Goal: Transaction & Acquisition: Book appointment/travel/reservation

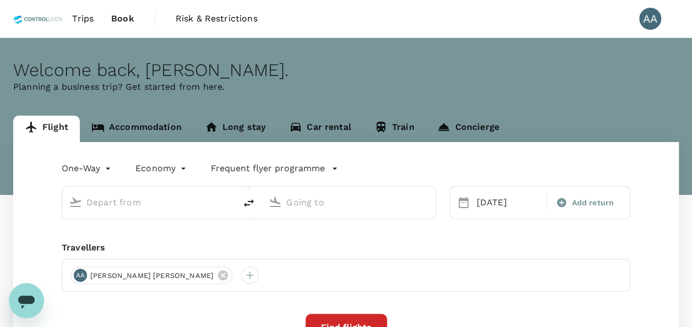
type input "[GEOGRAPHIC_DATA], [GEOGRAPHIC_DATA] (any)"
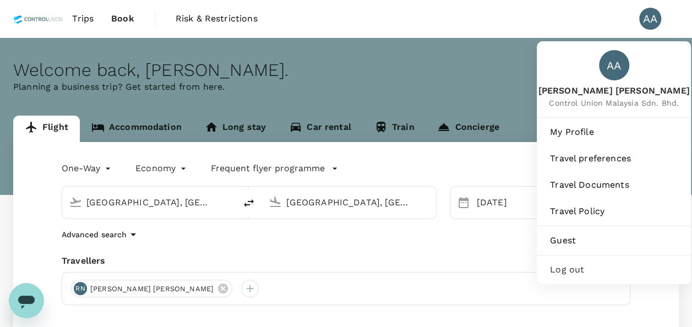
click at [651, 17] on div "AA" at bounding box center [650, 19] width 22 height 22
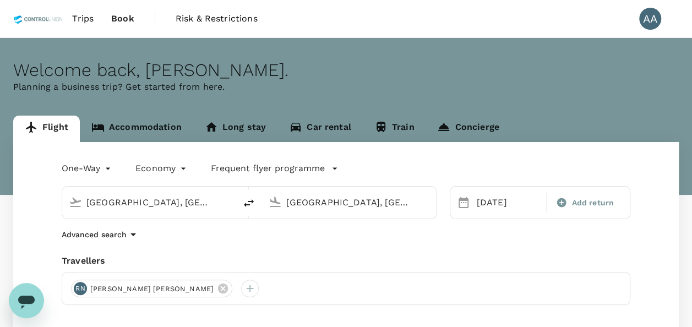
click at [651, 17] on div "AA" at bounding box center [650, 19] width 22 height 22
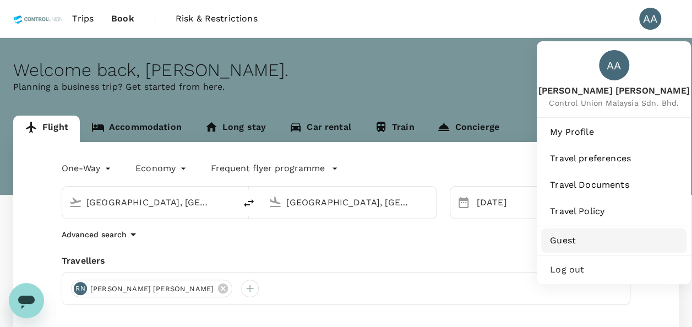
click at [578, 237] on span "Guest" at bounding box center [614, 240] width 128 height 13
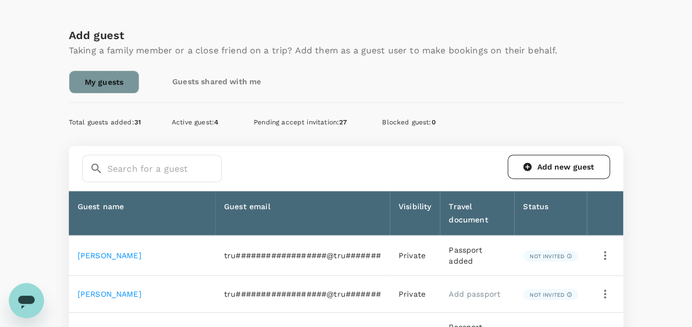
scroll to position [165, 0]
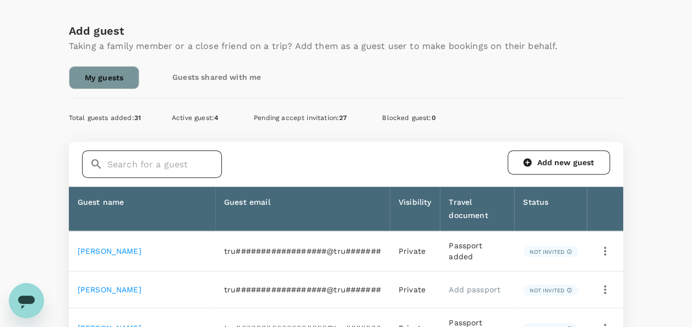
click at [162, 161] on input "text" at bounding box center [164, 164] width 115 height 28
type input "zul"
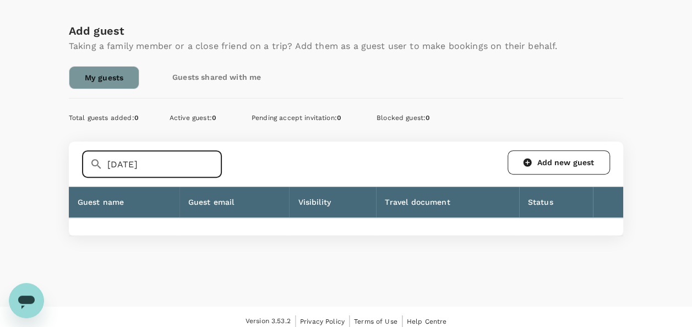
drag, startPoint x: 144, startPoint y: 167, endPoint x: 7, endPoint y: 154, distance: 138.2
click at [7, 154] on div "Profile Settings My Profile Travel Preferences Travel Documents Travel Policy M…" at bounding box center [346, 81] width 692 height 416
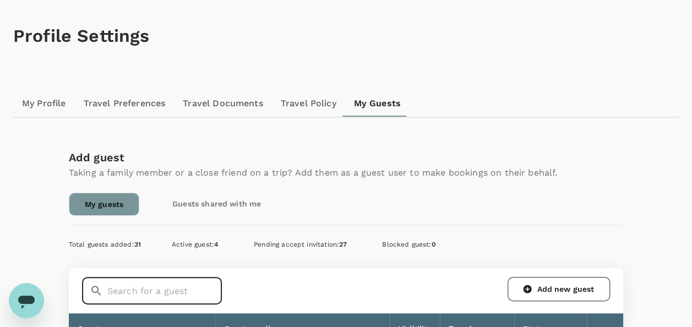
scroll to position [0, 0]
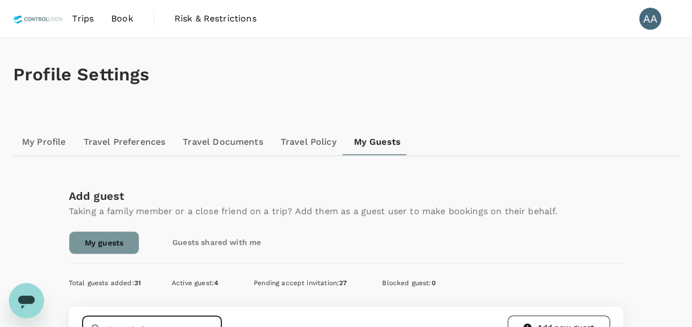
click at [113, 20] on span "Book" at bounding box center [122, 18] width 22 height 13
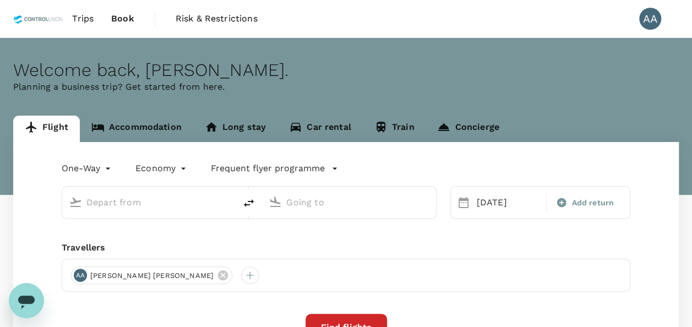
type input "Kuala Lumpur, Malaysia (any)"
type input "Mumbai, India (any)"
type input "Kuala Lumpur, Malaysia (any)"
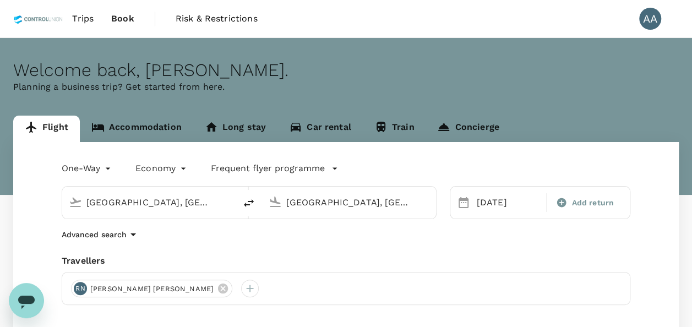
click at [368, 203] on input "Mumbai, India (any)" at bounding box center [349, 202] width 126 height 17
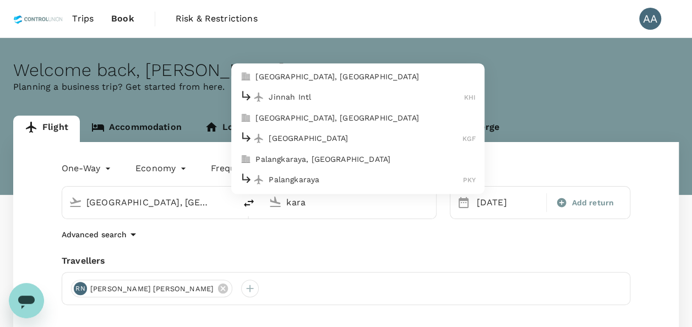
click at [323, 75] on p "Karachi, Pakistan" at bounding box center [365, 76] width 220 height 11
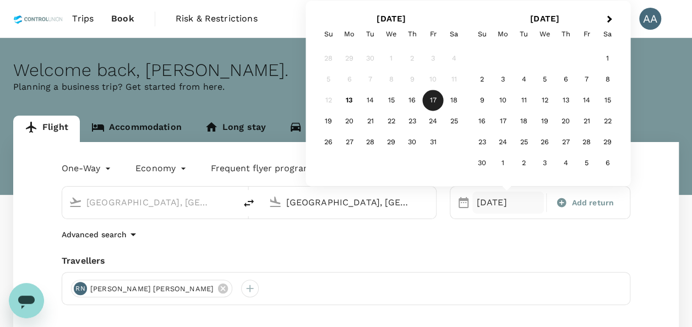
type input "Karachi, Pakistan (any)"
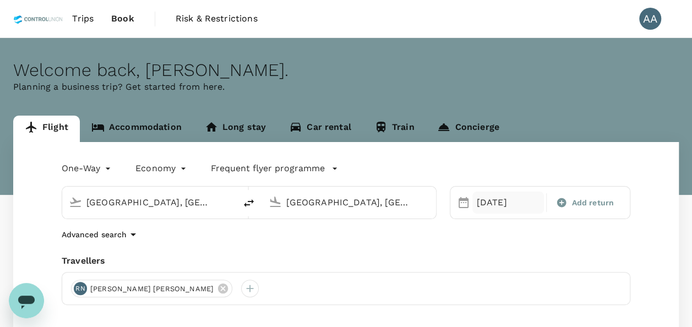
click at [494, 202] on div "17 Oct" at bounding box center [508, 203] width 72 height 22
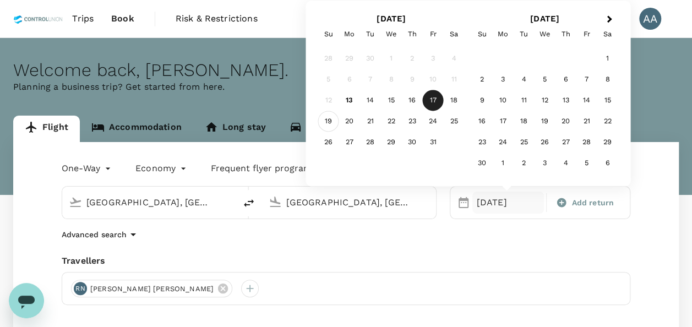
click at [330, 122] on div "19" at bounding box center [328, 121] width 21 height 21
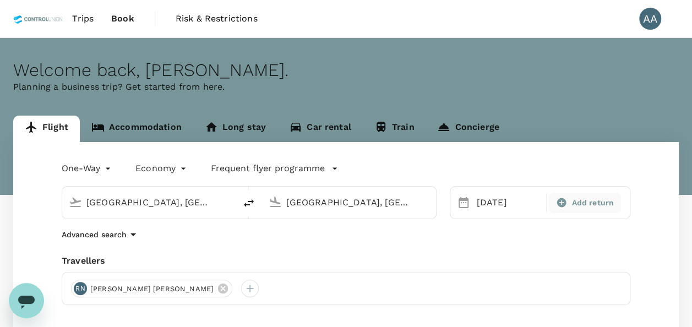
click at [576, 201] on span "Add return" at bounding box center [592, 203] width 42 height 12
type input "roundtrip"
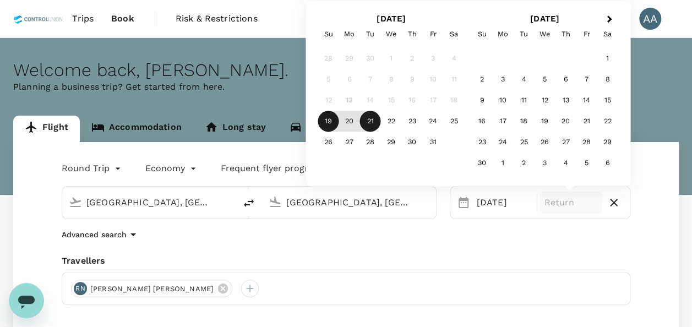
click at [374, 122] on div "21" at bounding box center [370, 121] width 21 height 21
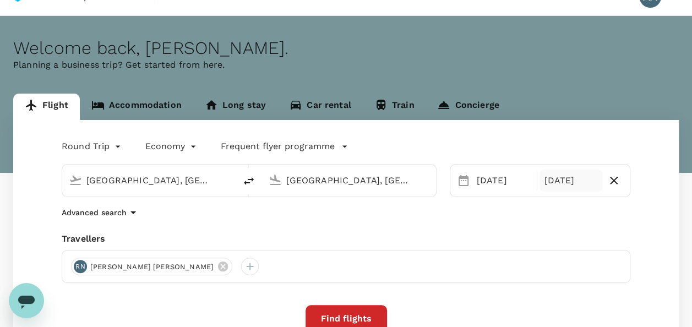
scroll to position [55, 0]
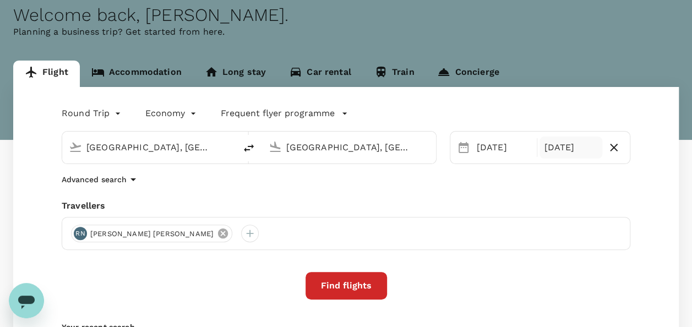
click at [218, 233] on icon at bounding box center [223, 233] width 10 height 10
click at [78, 233] on div at bounding box center [80, 234] width 18 height 18
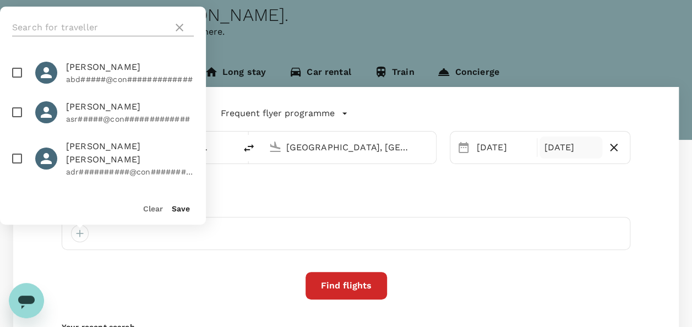
click at [97, 29] on input "text" at bounding box center [90, 28] width 156 height 18
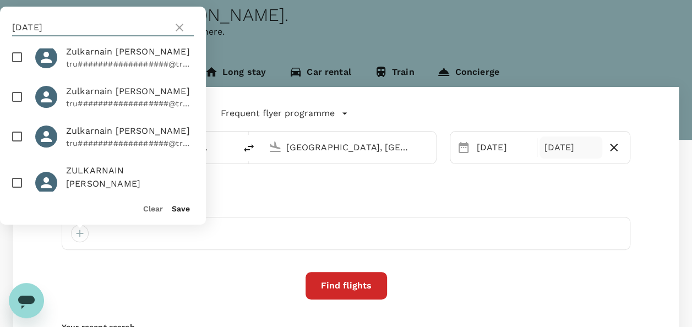
scroll to position [24, 0]
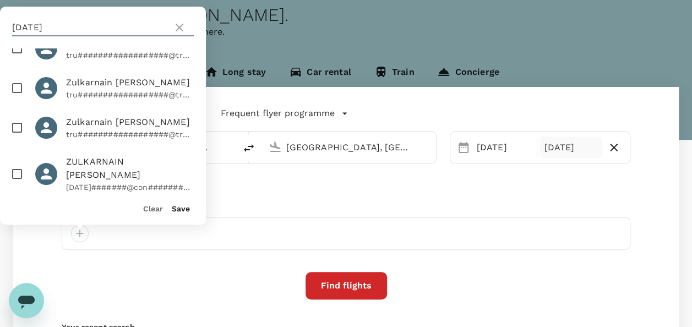
type input "zul"
click at [11, 167] on input "checkbox" at bounding box center [17, 173] width 23 height 23
checkbox input "true"
click at [175, 210] on button "Save" at bounding box center [181, 208] width 18 height 9
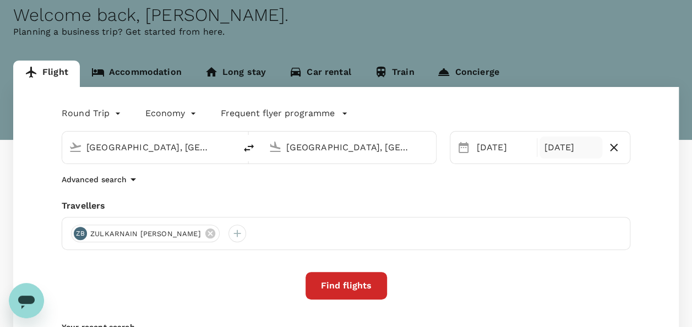
click at [350, 284] on button "Find flights" at bounding box center [346, 286] width 81 height 28
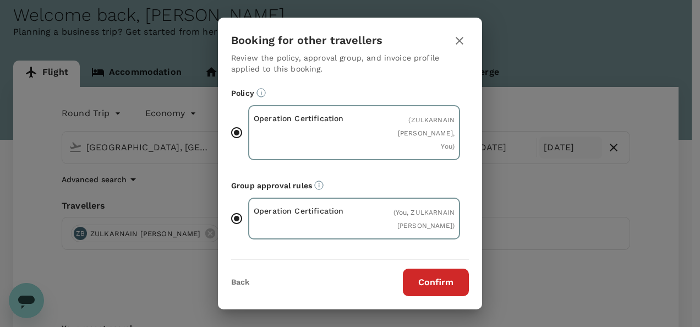
click at [436, 290] on button "Confirm" at bounding box center [436, 283] width 66 height 28
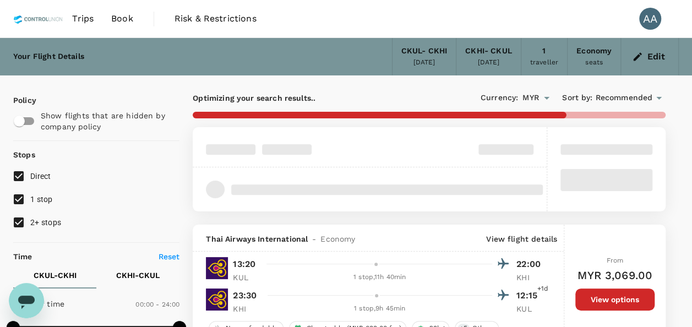
type input "1945"
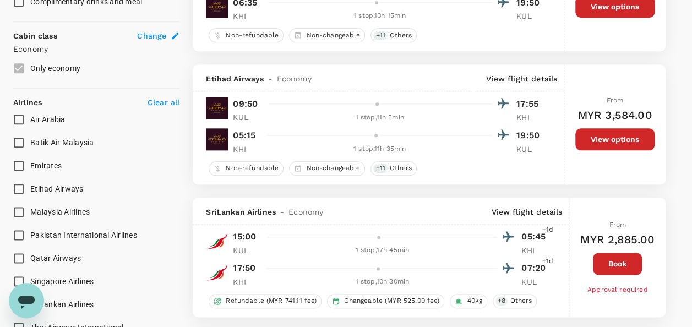
scroll to position [606, 0]
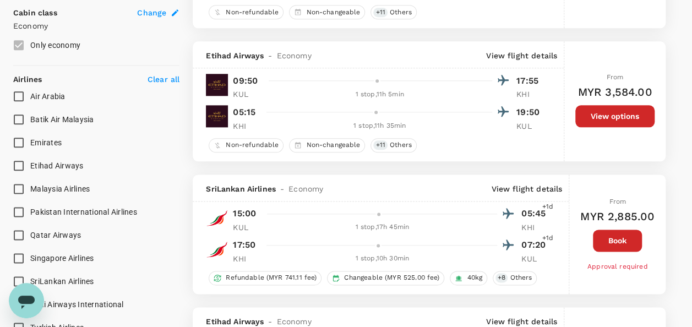
click at [77, 118] on span "Batik Air Malaysia" at bounding box center [62, 119] width 64 height 9
click at [30, 118] on input "Batik Air Malaysia" at bounding box center [18, 119] width 23 height 23
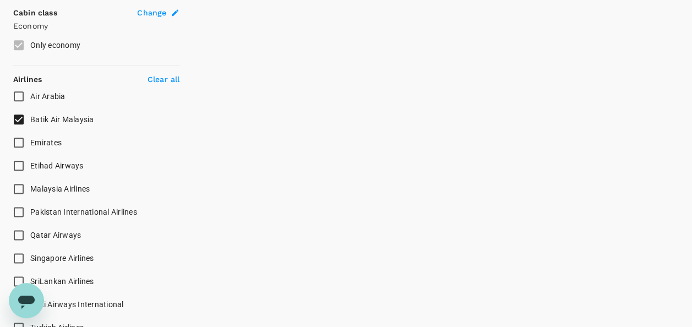
click at [63, 109] on label "Batik Air Malaysia" at bounding box center [89, 119] width 164 height 23
click at [30, 109] on input "Batik Air Malaysia" at bounding box center [18, 119] width 23 height 23
checkbox input "true"
click at [36, 139] on span "Emirates" at bounding box center [45, 142] width 31 height 9
click at [30, 139] on input "Emirates" at bounding box center [18, 142] width 23 height 23
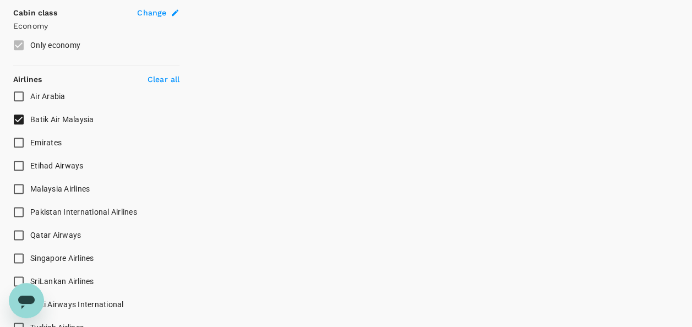
checkbox input "true"
click at [53, 162] on span "Etihad Airways" at bounding box center [56, 165] width 53 height 9
click at [30, 162] on input "Etihad Airways" at bounding box center [18, 165] width 23 height 23
click at [24, 162] on input "Etihad Airways" at bounding box center [18, 165] width 23 height 23
checkbox input "true"
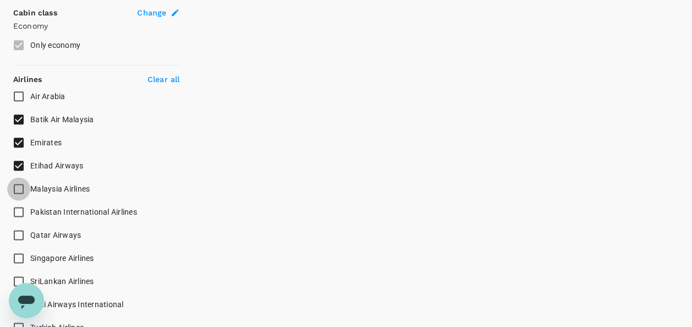
click at [19, 183] on input "Malaysia Airlines" at bounding box center [18, 188] width 23 height 23
checkbox input "true"
click at [21, 229] on input "Qatar Airways" at bounding box center [18, 235] width 23 height 23
checkbox input "true"
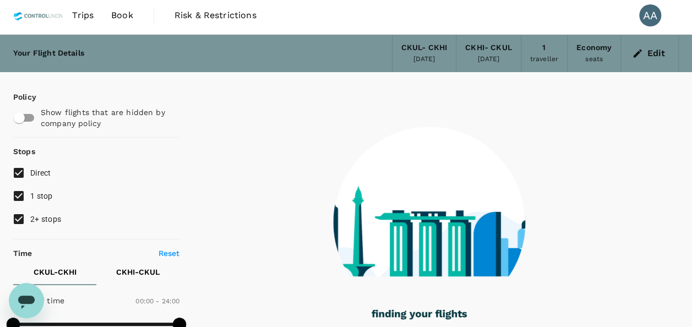
scroll to position [0, 0]
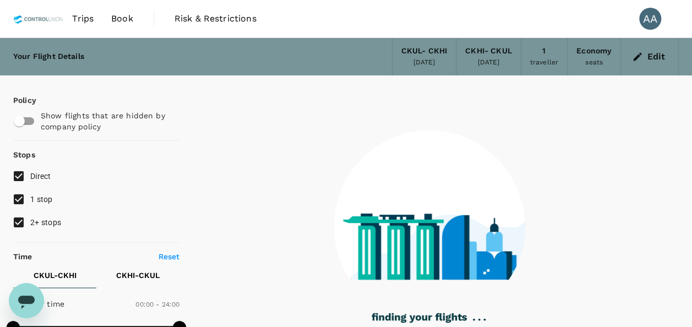
checkbox input "false"
checkbox input "true"
checkbox input "false"
checkbox input "true"
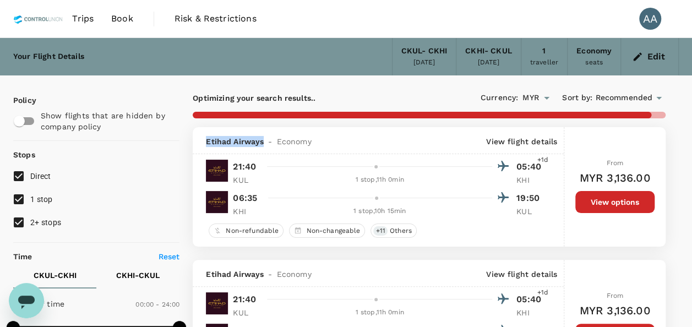
drag, startPoint x: 201, startPoint y: 142, endPoint x: 262, endPoint y: 142, distance: 60.0
click at [262, 142] on div "Etihad Airways - Economy View flight details" at bounding box center [378, 140] width 371 height 27
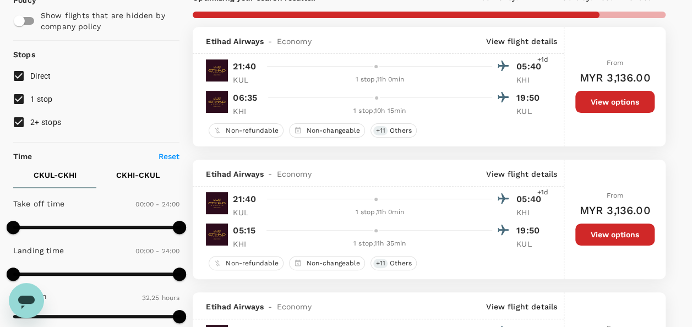
scroll to position [110, 0]
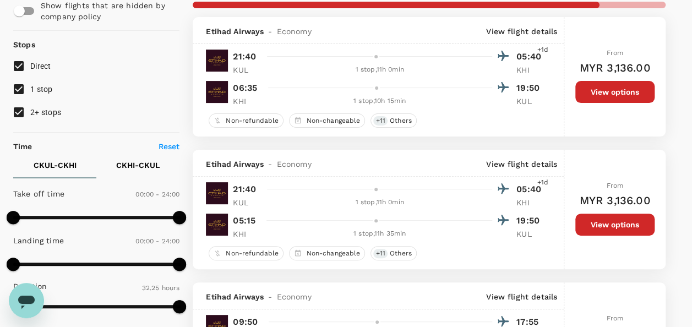
click at [26, 112] on input "2+ stops" at bounding box center [18, 112] width 23 height 23
checkbox input "false"
click at [22, 90] on input "1 stop" at bounding box center [18, 89] width 23 height 23
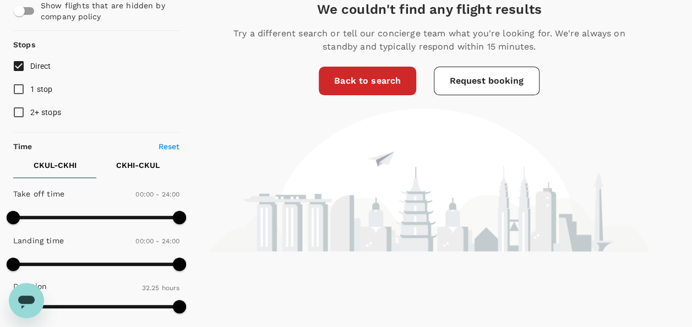
click at [25, 90] on input "1 stop" at bounding box center [18, 89] width 23 height 23
checkbox input "true"
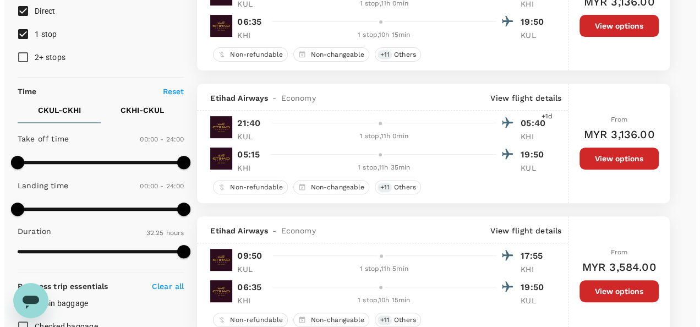
scroll to position [220, 0]
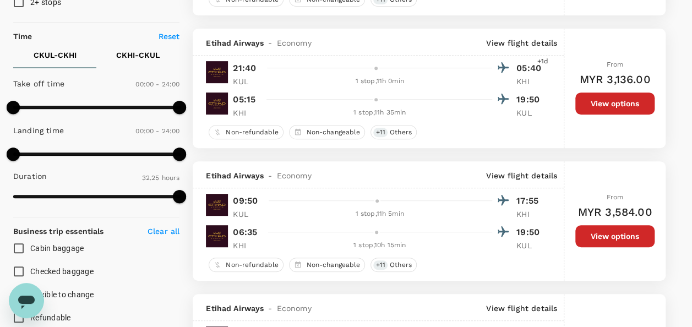
click at [504, 176] on p "View flight details" at bounding box center [521, 175] width 71 height 11
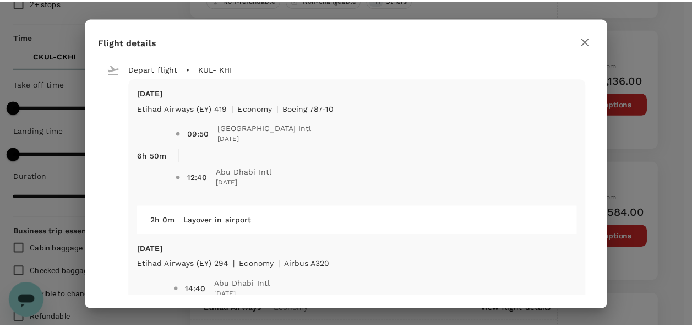
scroll to position [55, 0]
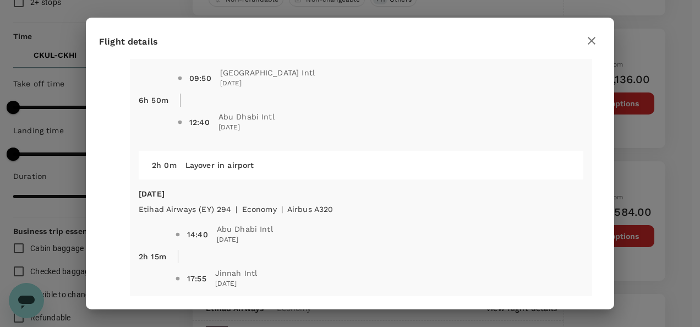
click at [585, 42] on icon "button" at bounding box center [591, 40] width 13 height 13
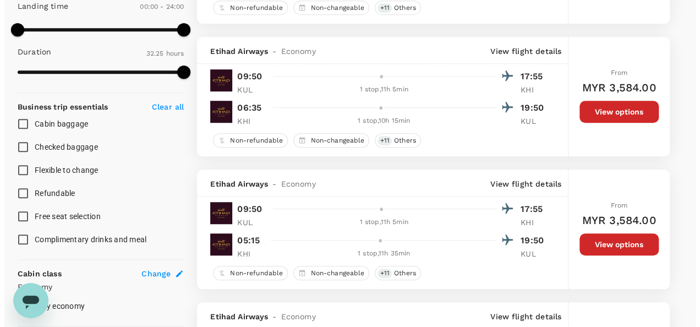
scroll to position [330, 0]
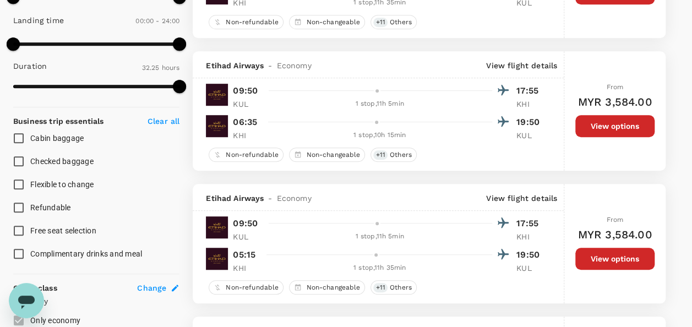
click at [511, 69] on p "View flight details" at bounding box center [521, 65] width 71 height 11
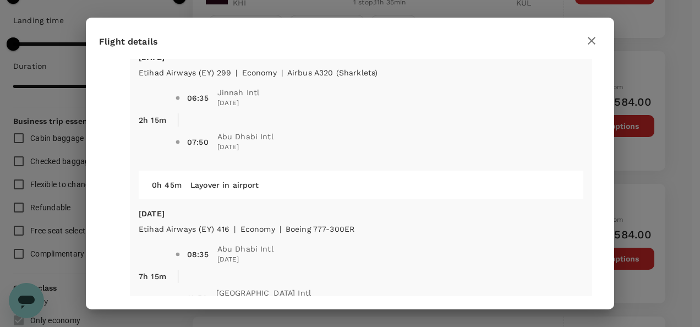
scroll to position [385, 0]
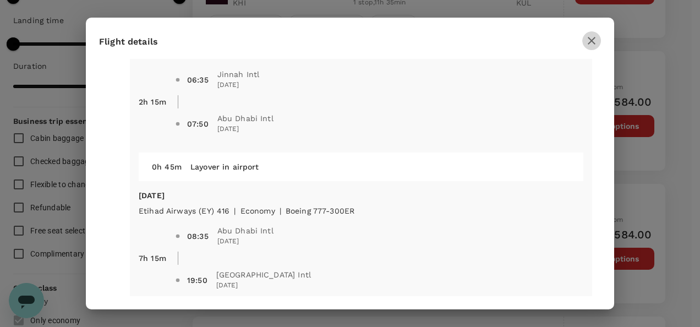
click at [589, 41] on icon "button" at bounding box center [591, 40] width 13 height 13
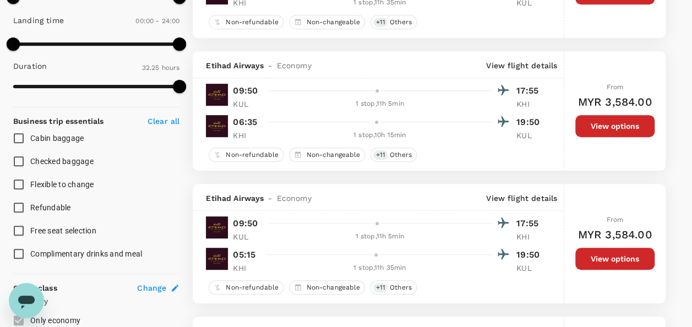
click at [529, 195] on p "View flight details" at bounding box center [521, 198] width 71 height 11
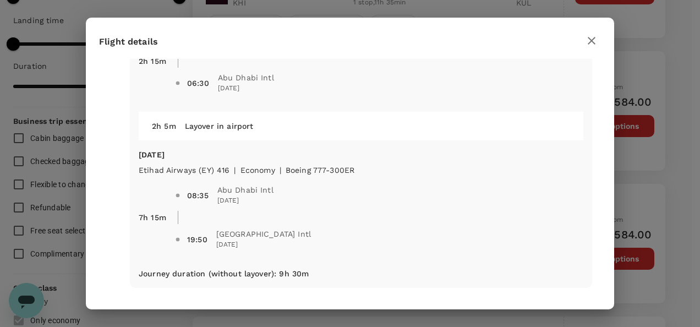
scroll to position [371, 0]
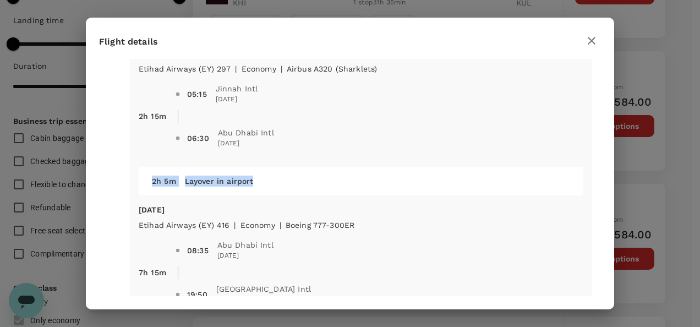
drag, startPoint x: 145, startPoint y: 182, endPoint x: 260, endPoint y: 188, distance: 114.7
click at [260, 188] on div "2h 5m Layover in airport" at bounding box center [361, 181] width 445 height 29
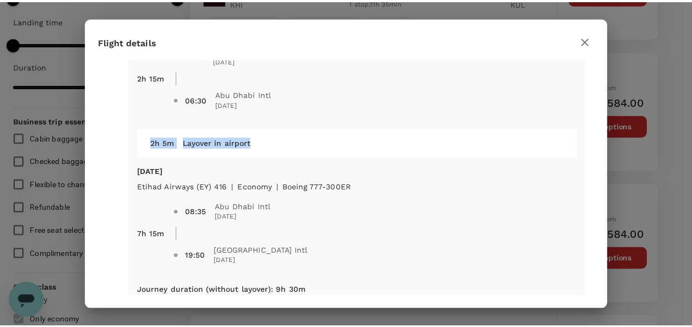
scroll to position [426, 0]
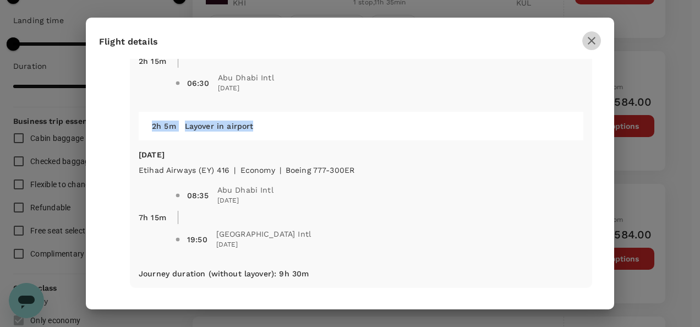
click at [591, 37] on icon "button" at bounding box center [591, 40] width 13 height 13
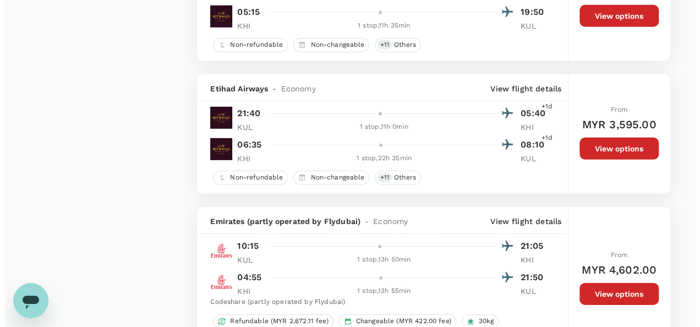
scroll to position [1652, 0]
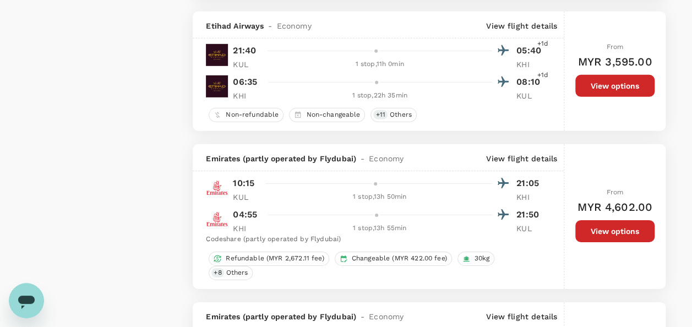
click at [505, 153] on p "View flight details" at bounding box center [521, 158] width 71 height 11
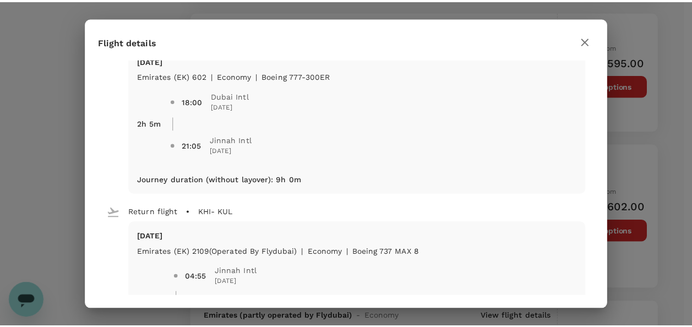
scroll to position [165, 0]
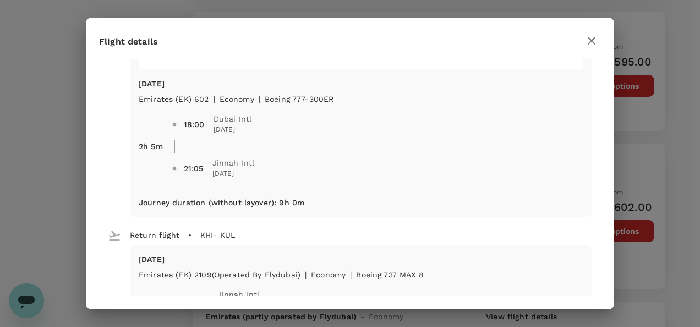
click at [589, 42] on icon "button" at bounding box center [592, 41] width 8 height 8
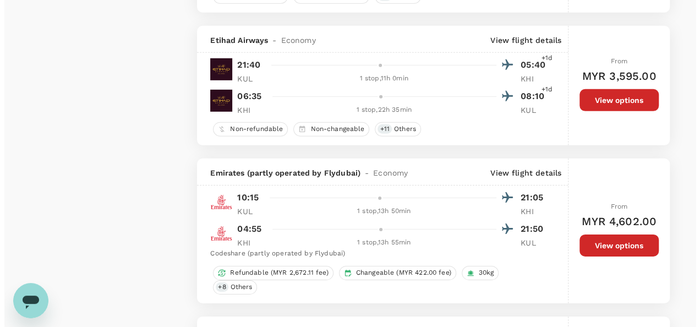
scroll to position [1652, 0]
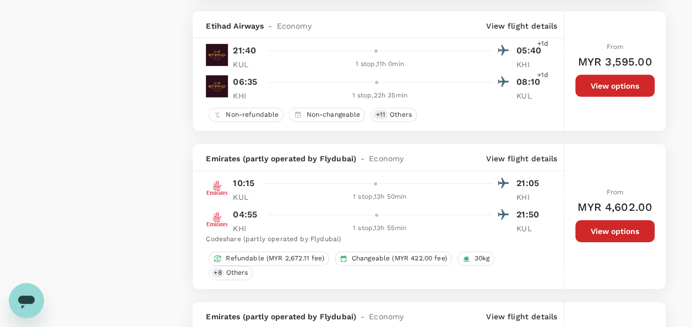
click at [524, 155] on p "View flight details" at bounding box center [521, 158] width 71 height 11
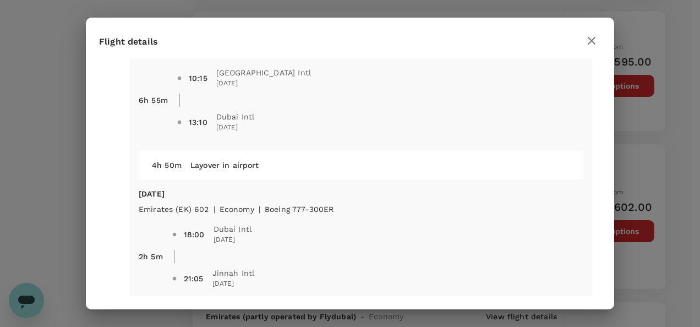
scroll to position [0, 0]
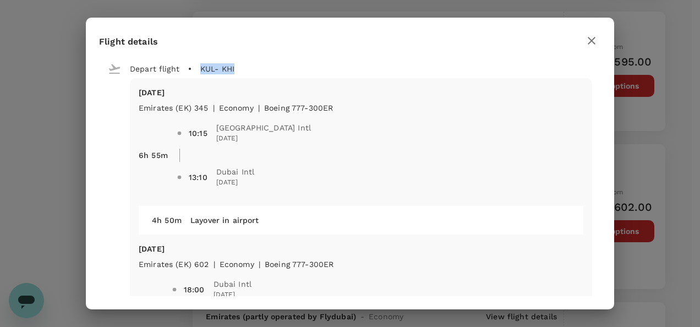
drag, startPoint x: 200, startPoint y: 67, endPoint x: 250, endPoint y: 72, distance: 50.3
click at [250, 72] on div "Depart flight KUL - KHI" at bounding box center [345, 64] width 493 height 28
drag, startPoint x: 250, startPoint y: 72, endPoint x: 239, endPoint y: 71, distance: 11.0
click at [239, 71] on div "Depart flight KUL - KHI" at bounding box center [345, 64] width 493 height 28
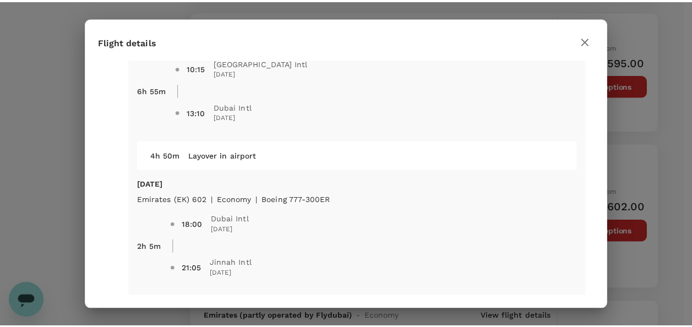
scroll to position [110, 0]
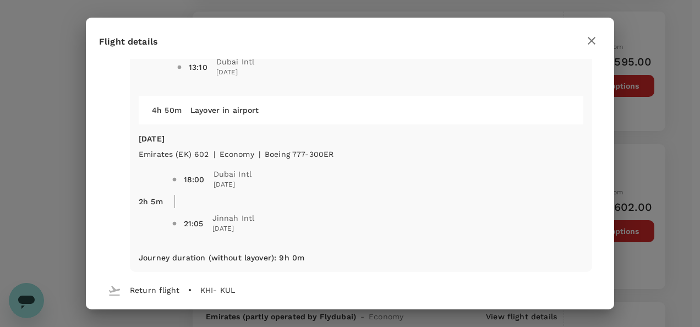
click at [596, 44] on icon "button" at bounding box center [591, 40] width 13 height 13
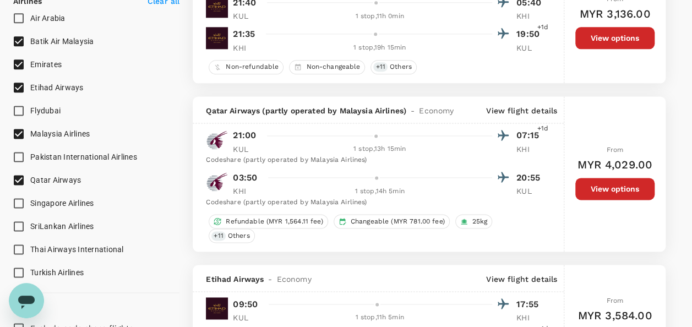
scroll to position [661, 0]
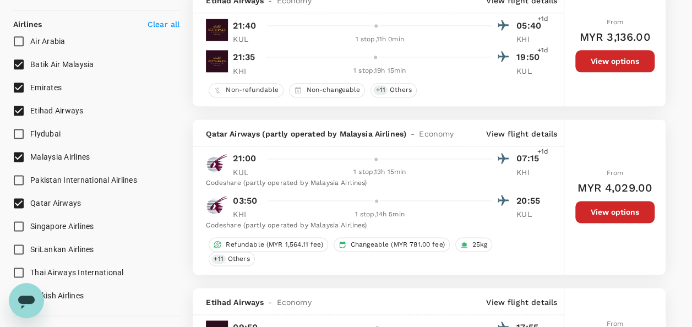
click at [17, 58] on input "Batik Air Malaysia" at bounding box center [18, 64] width 23 height 23
checkbox input "false"
click at [20, 81] on input "Emirates" at bounding box center [18, 87] width 23 height 23
checkbox input "false"
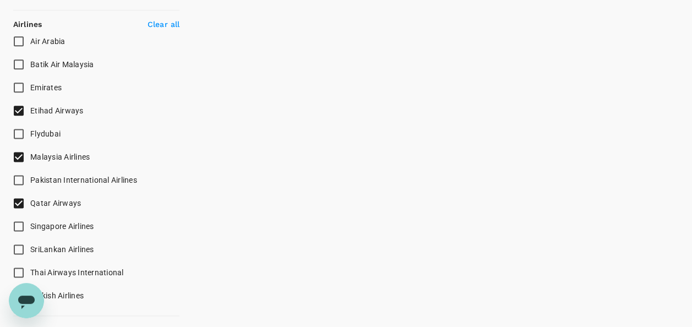
click at [20, 108] on input "Etihad Airways" at bounding box center [18, 110] width 23 height 23
checkbox input "false"
click at [22, 150] on input "Malaysia Airlines" at bounding box center [18, 156] width 23 height 23
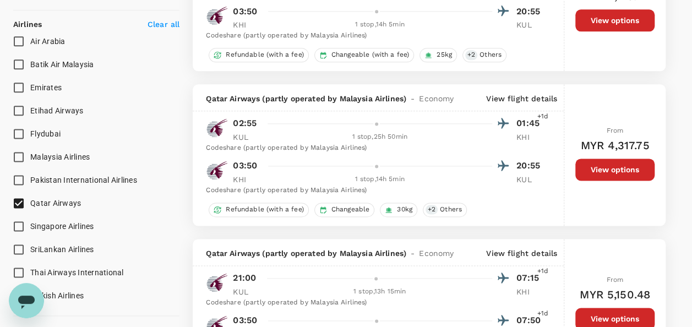
click at [42, 155] on span "Malaysia Airlines" at bounding box center [59, 157] width 59 height 9
click at [30, 155] on input "Malaysia Airlines" at bounding box center [18, 156] width 23 height 23
checkbox input "true"
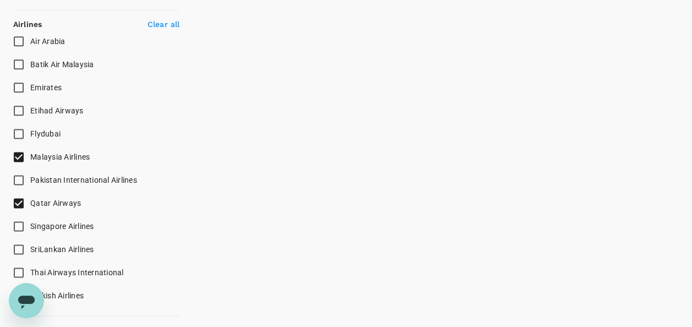
click at [59, 200] on span "Qatar Airways" at bounding box center [55, 203] width 51 height 9
click at [30, 200] on input "Qatar Airways" at bounding box center [18, 203] width 23 height 23
checkbox input "false"
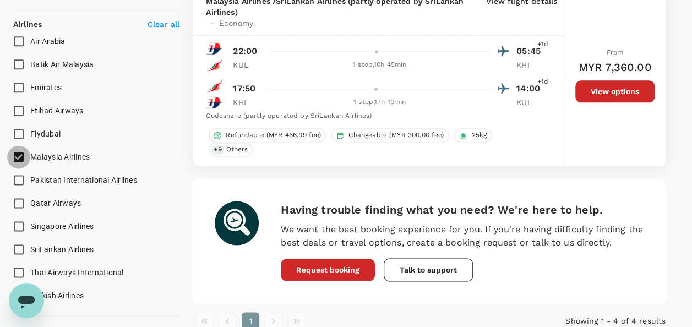
click at [23, 157] on input "Malaysia Airlines" at bounding box center [18, 156] width 23 height 23
checkbox input "false"
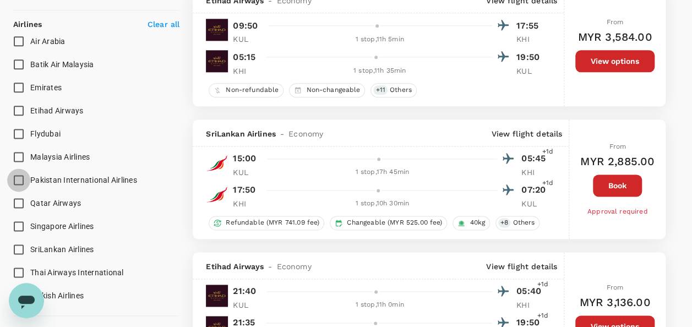
click at [24, 179] on input "Pakistan International Airlines" at bounding box center [18, 179] width 23 height 23
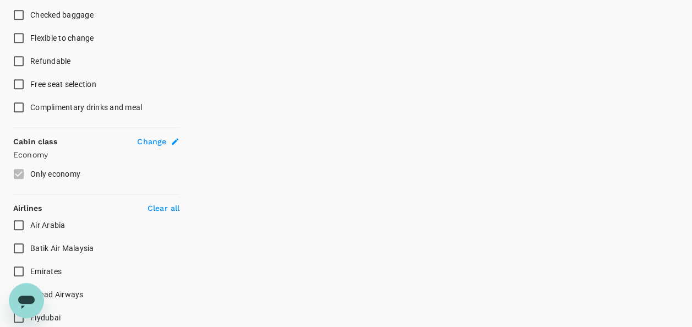
scroll to position [606, 0]
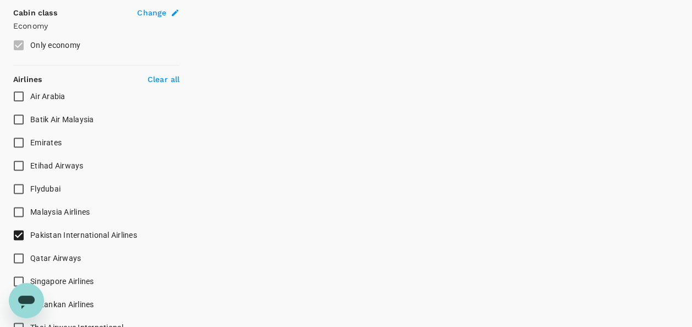
click at [94, 231] on span "Pakistan International Airlines" at bounding box center [83, 235] width 107 height 9
click at [30, 231] on input "Pakistan International Airlines" at bounding box center [18, 235] width 23 height 23
checkbox input "false"
click at [17, 162] on input "Etihad Airways" at bounding box center [18, 165] width 23 height 23
checkbox input "true"
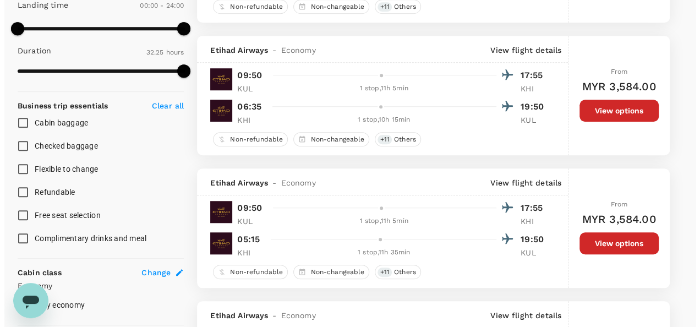
scroll to position [330, 0]
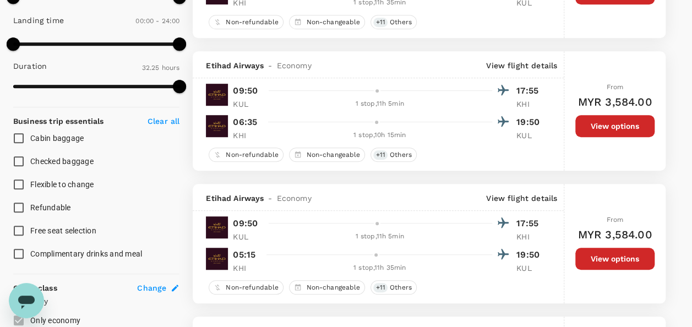
click at [555, 198] on p "View flight details" at bounding box center [521, 198] width 71 height 11
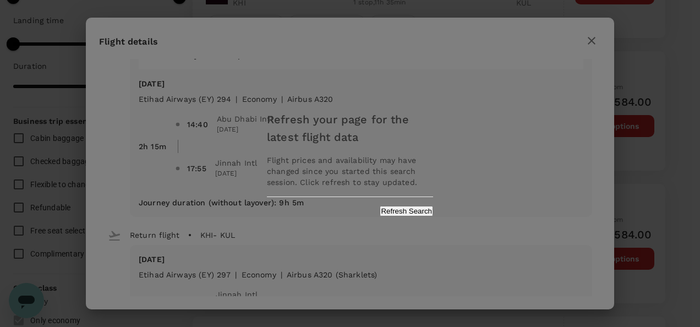
scroll to position [220, 0]
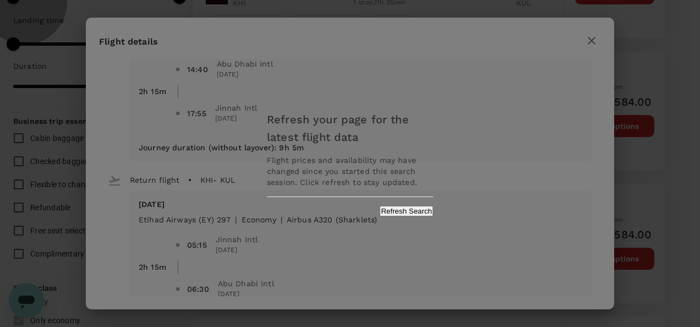
click at [392, 210] on button "Refresh Search" at bounding box center [406, 211] width 53 height 10
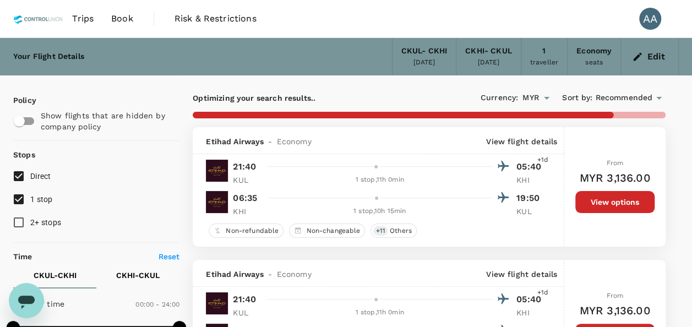
type input "1945"
checkbox input "false"
checkbox input "true"
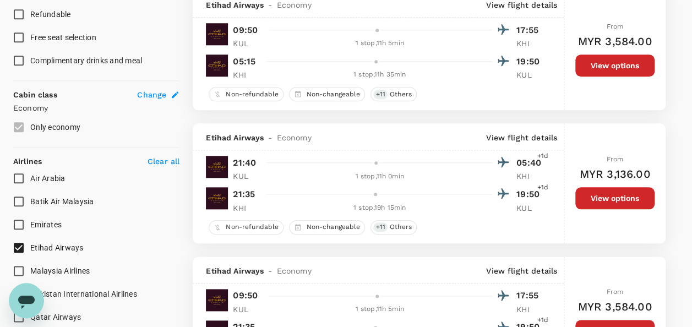
scroll to position [661, 0]
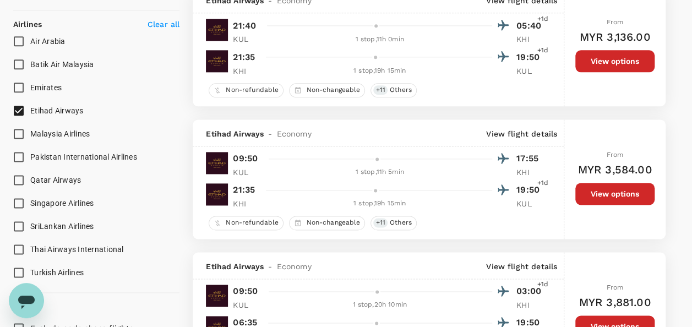
click at [50, 37] on span "Air Arabia" at bounding box center [47, 41] width 35 height 9
click at [30, 36] on input "Air Arabia" at bounding box center [18, 41] width 23 height 23
checkbox input "true"
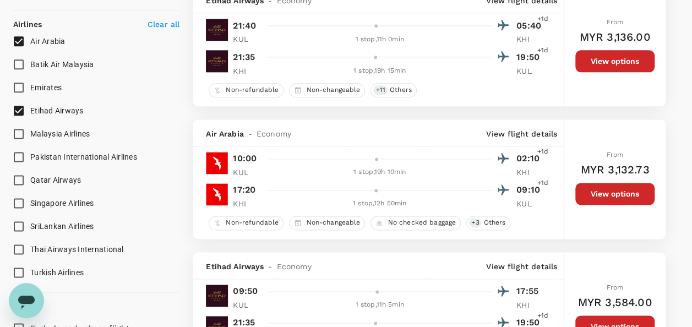
click at [531, 132] on p "View flight details" at bounding box center [521, 133] width 71 height 11
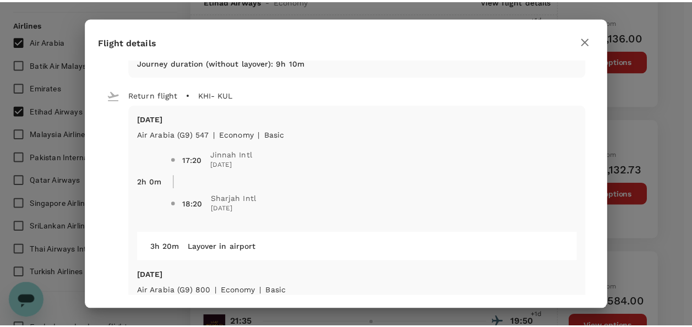
scroll to position [330, 0]
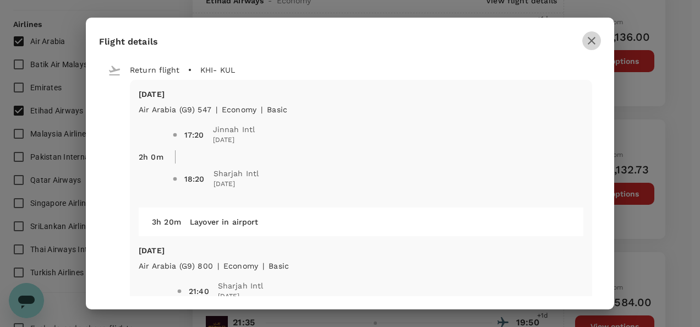
click at [586, 43] on icon "button" at bounding box center [591, 40] width 13 height 13
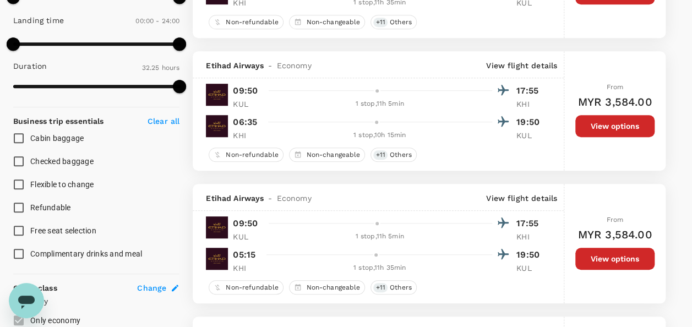
click at [493, 195] on p "View flight details" at bounding box center [521, 198] width 71 height 11
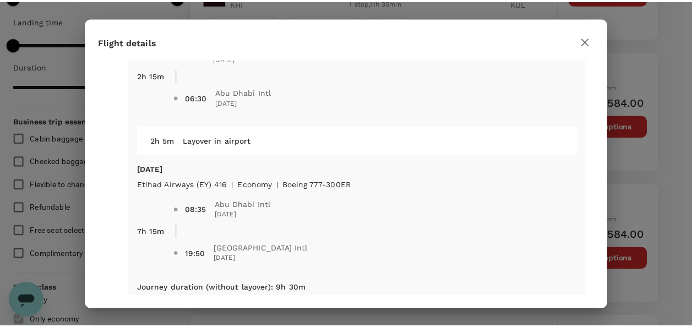
scroll to position [426, 0]
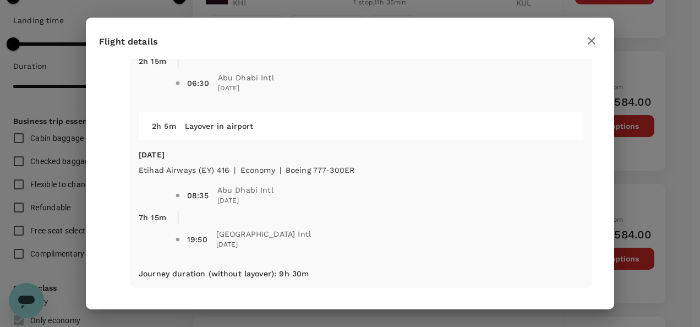
click at [591, 41] on icon "button" at bounding box center [592, 41] width 8 height 8
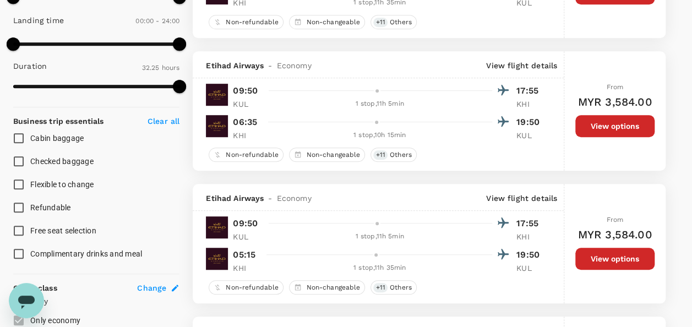
click at [596, 252] on button "View options" at bounding box center [614, 259] width 79 height 22
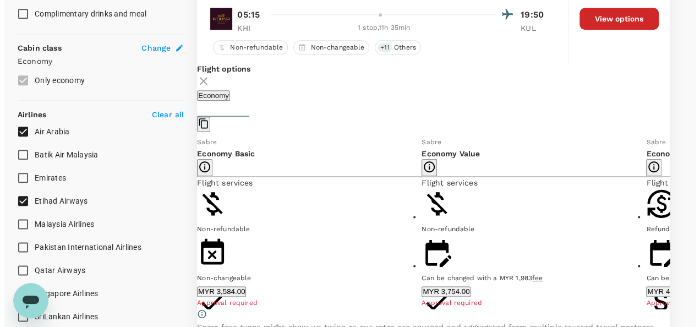
scroll to position [623, 0]
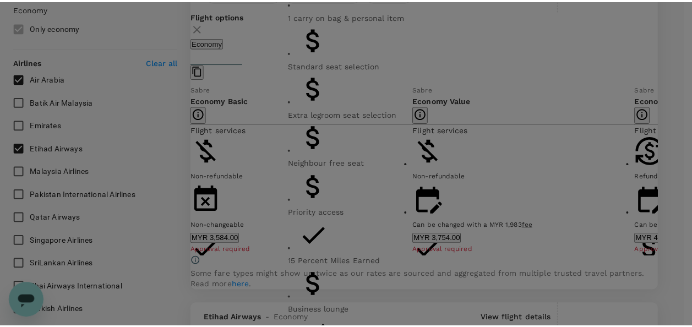
scroll to position [0, 0]
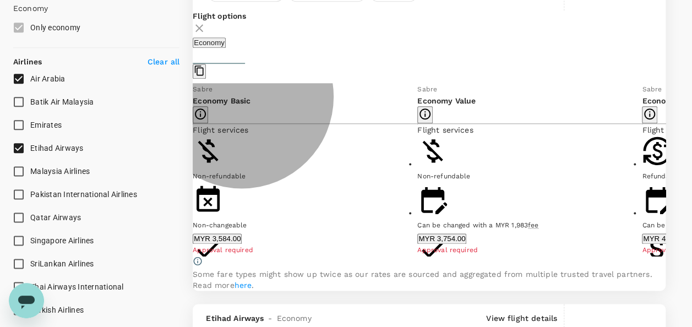
click at [242, 243] on button "MYR 3,584.00" at bounding box center [217, 238] width 49 height 10
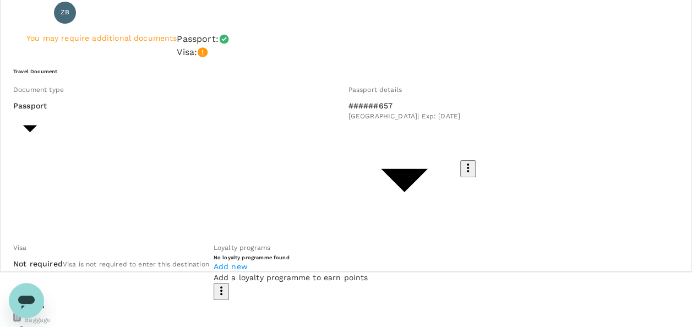
scroll to position [110, 0]
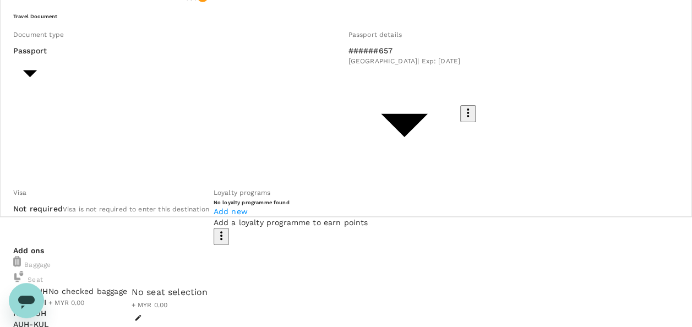
scroll to position [165, 0]
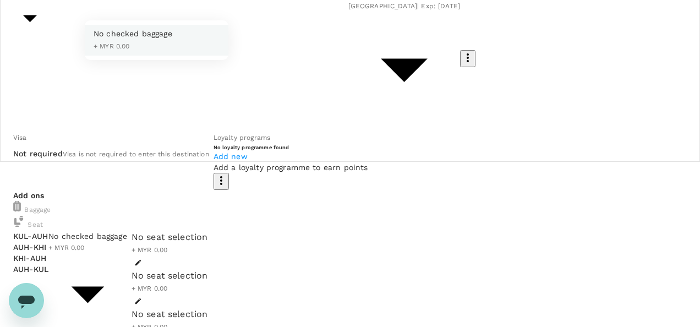
click at [194, 166] on div at bounding box center [350, 163] width 700 height 327
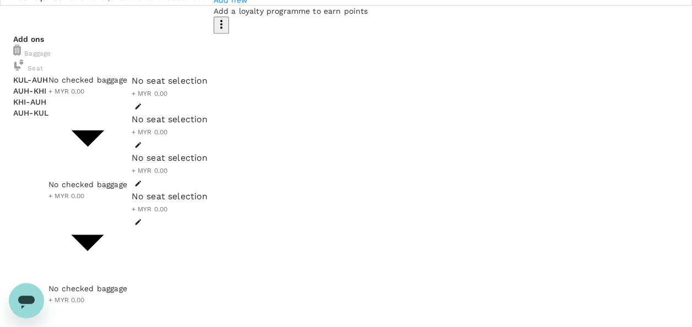
scroll to position [323, 0]
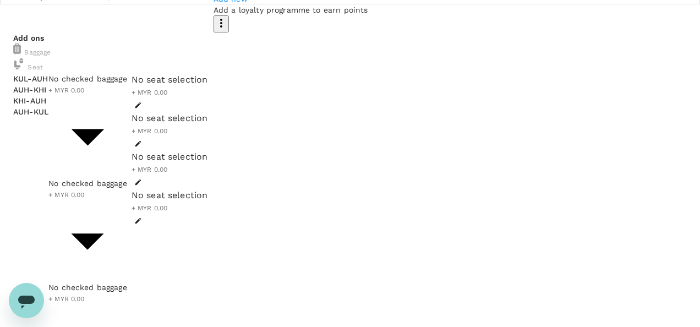
click at [189, 134] on body "Back to flight results Flight review Traveller(s) Traveller 1 : ZB ZULKARNAIN B…" at bounding box center [350, 303] width 700 height 1253
drag, startPoint x: 198, startPoint y: 75, endPoint x: 193, endPoint y: 84, distance: 9.9
click at [193, 86] on div at bounding box center [350, 163] width 700 height 327
click at [195, 85] on body "Back to flight results Flight review Traveller(s) Traveller 1 : ZB ZULKARNAIN B…" at bounding box center [350, 303] width 700 height 1253
click at [454, 252] on div at bounding box center [350, 163] width 700 height 327
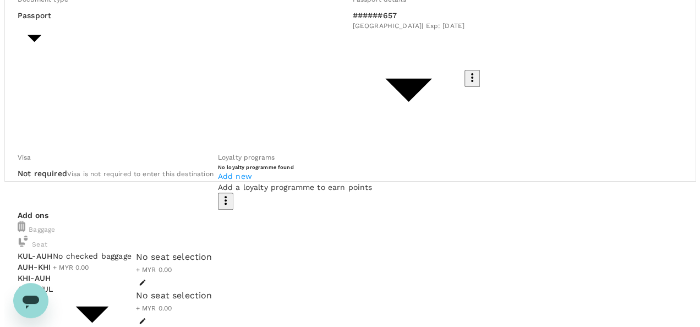
scroll to position [213, 0]
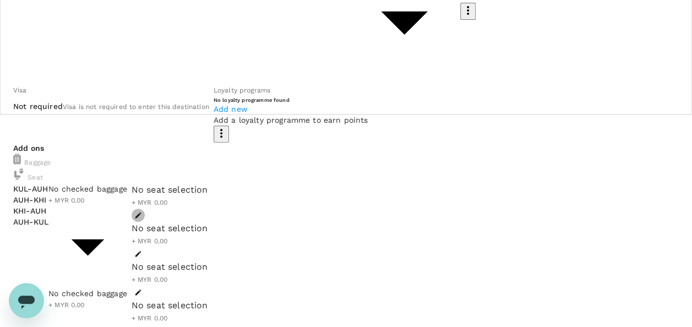
click at [141, 213] on icon "button" at bounding box center [138, 216] width 6 height 6
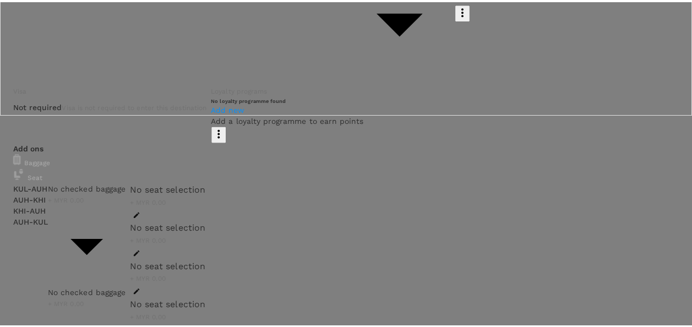
scroll to position [0, 0]
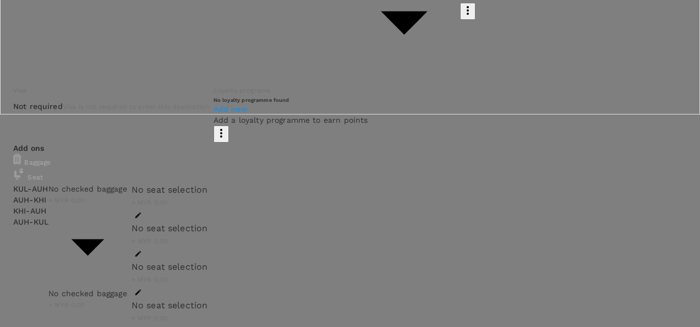
drag, startPoint x: 458, startPoint y: 234, endPoint x: 466, endPoint y: 232, distance: 7.9
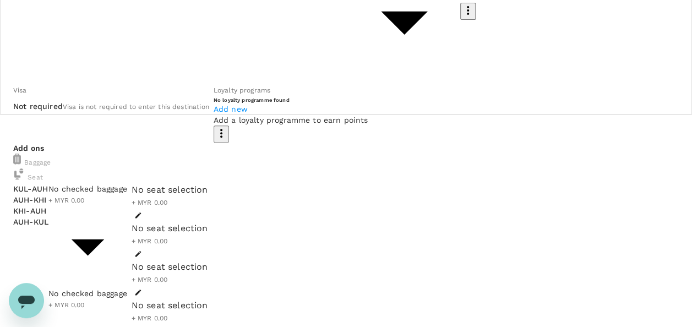
click at [142, 250] on icon "button" at bounding box center [138, 254] width 8 height 8
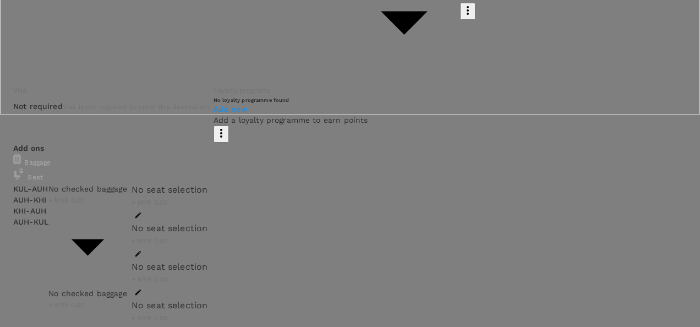
drag, startPoint x: 453, startPoint y: 198, endPoint x: 418, endPoint y: 180, distance: 38.7
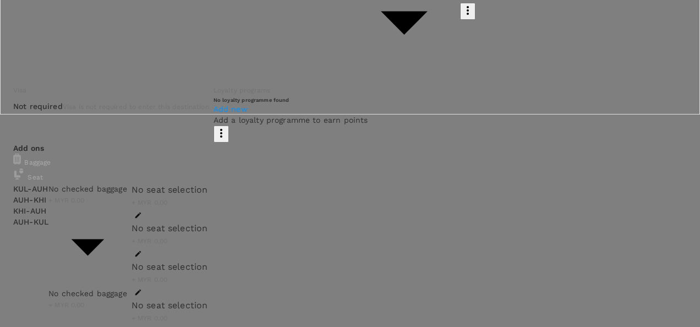
click at [333, 152] on div at bounding box center [350, 163] width 700 height 327
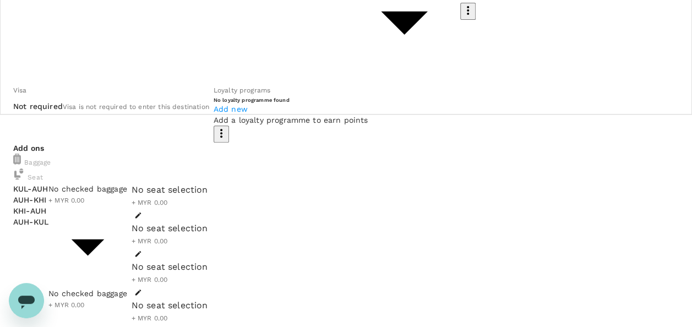
click at [208, 260] on div "No seat selection + MYR 0.00" at bounding box center [170, 279] width 77 height 39
click at [208, 286] on div at bounding box center [170, 292] width 77 height 13
click at [142, 288] on icon "button" at bounding box center [138, 292] width 8 height 8
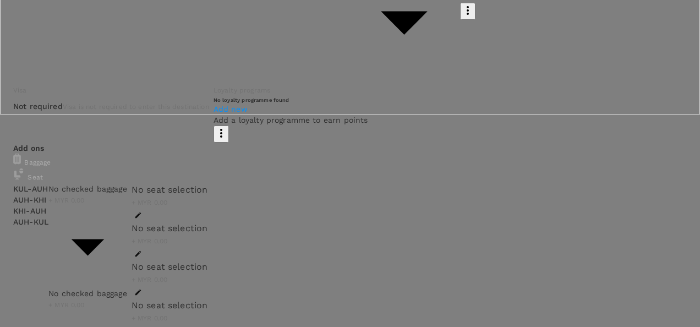
drag, startPoint x: 620, startPoint y: 194, endPoint x: 542, endPoint y: 193, distance: 78.2
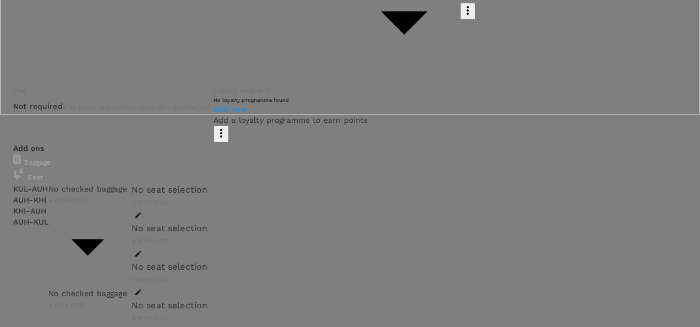
click at [326, 252] on div at bounding box center [350, 163] width 700 height 327
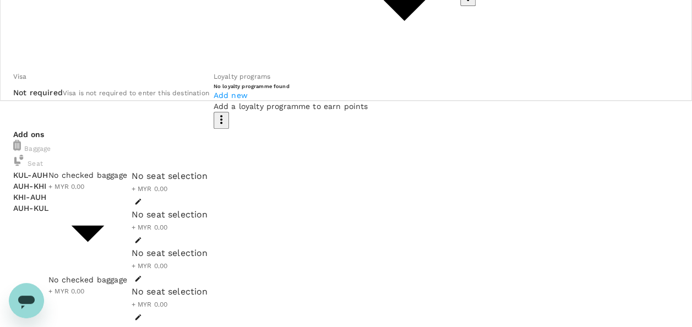
scroll to position [102, 0]
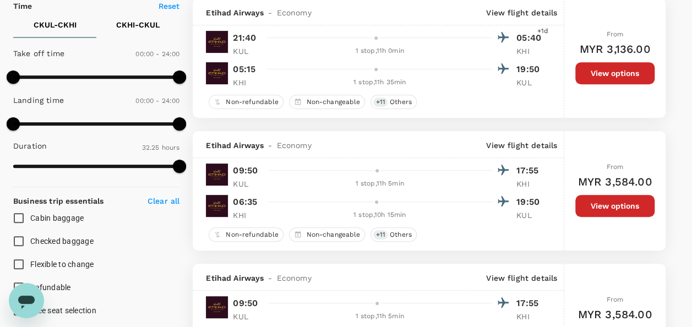
scroll to position [275, 0]
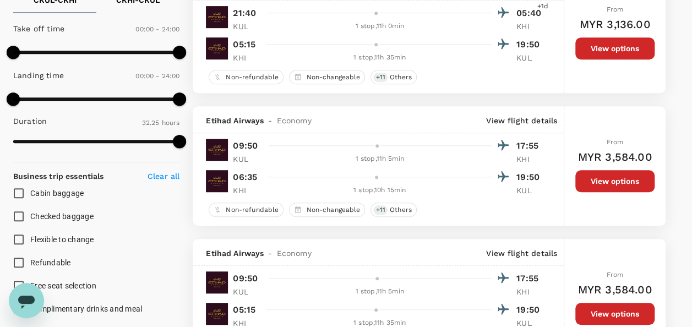
click at [588, 310] on button "View options" at bounding box center [614, 314] width 79 height 22
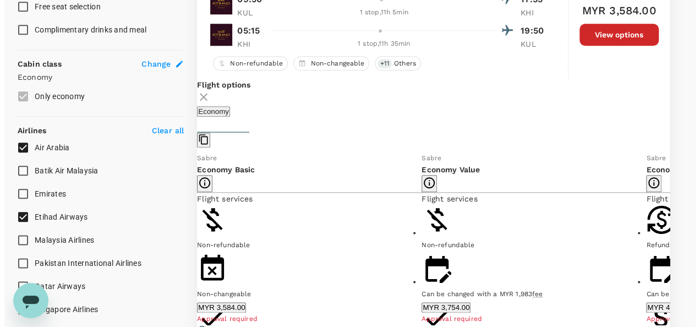
scroll to position [623, 0]
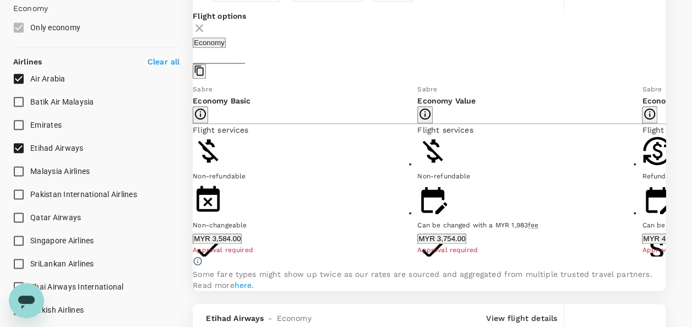
click at [417, 312] on button "Show more" at bounding box center [453, 323] width 73 height 22
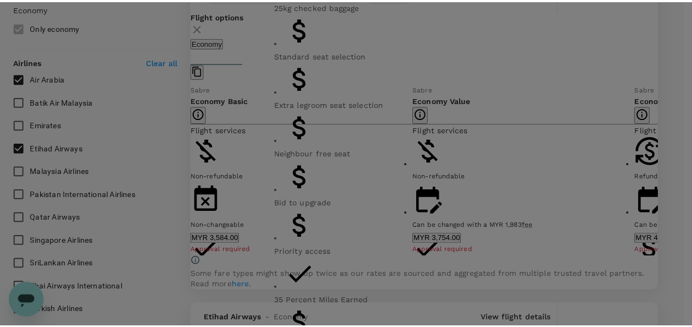
scroll to position [0, 0]
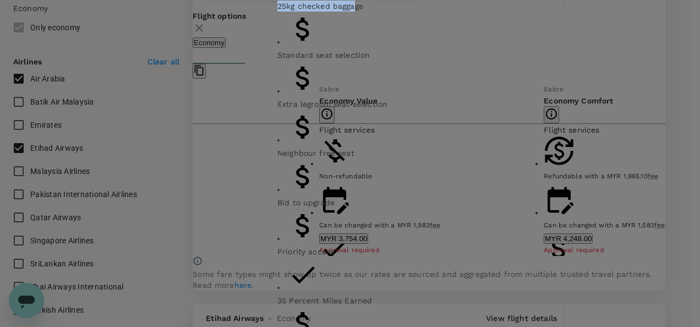
drag, startPoint x: 270, startPoint y: 165, endPoint x: 192, endPoint y: 165, distance: 78.7
click at [264, 165] on div "Economy Value Non-refundable Can be changed with a MYR 1,983 fee 1 carry on bag…" at bounding box center [350, 164] width 172 height 780
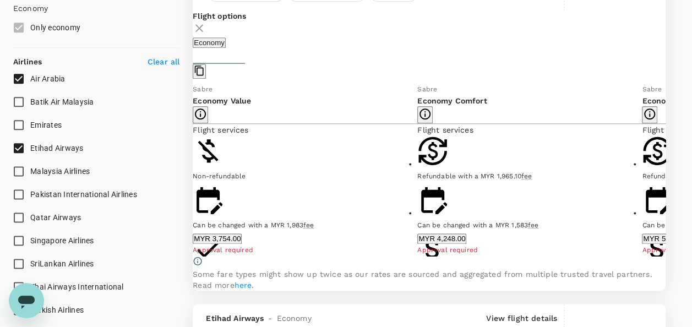
click at [190, 175] on icon at bounding box center [184, 169] width 11 height 11
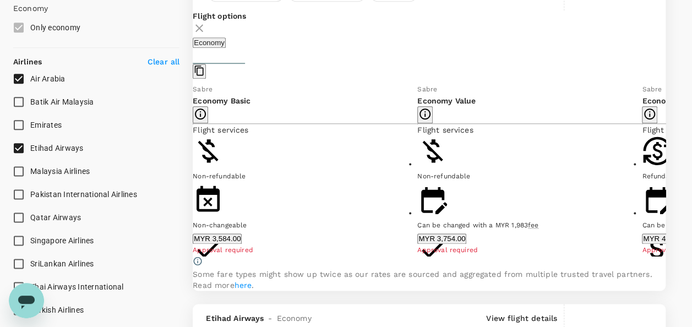
click at [242, 239] on button "MYR 3,584.00" at bounding box center [217, 238] width 49 height 10
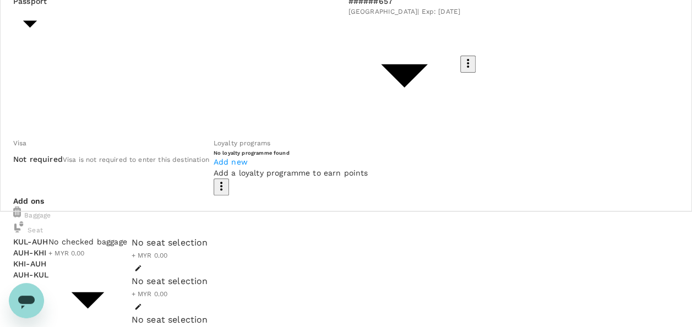
scroll to position [220, 0]
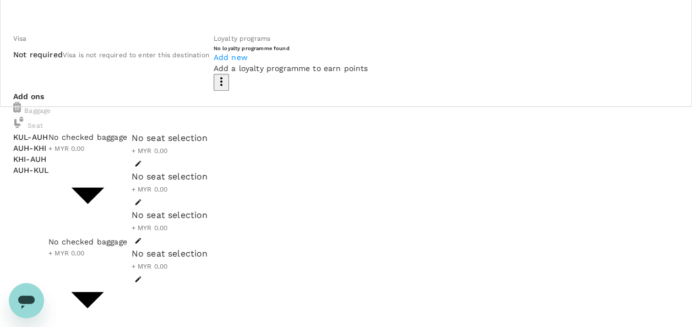
click at [192, 75] on div at bounding box center [350, 163] width 700 height 327
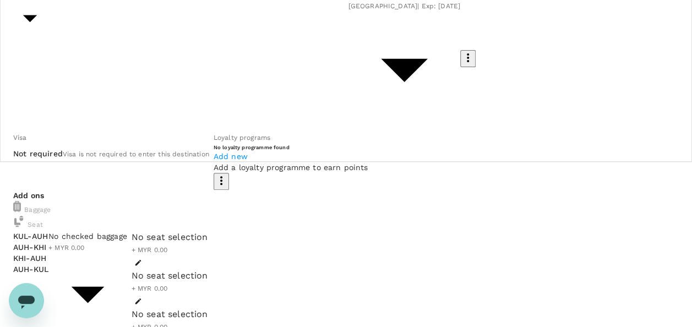
scroll to position [0, 0]
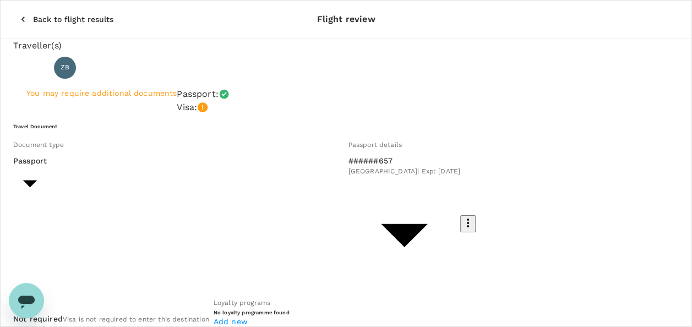
click at [18, 14] on icon "button" at bounding box center [23, 19] width 11 height 11
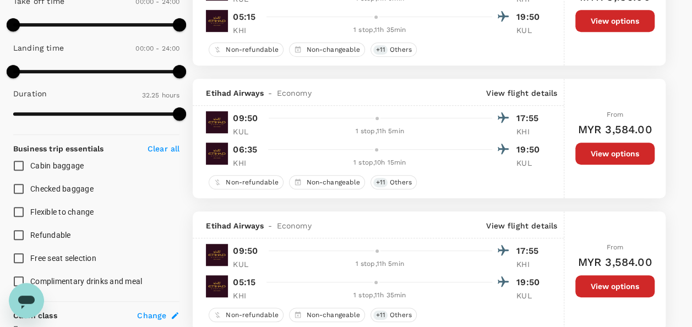
scroll to position [358, 0]
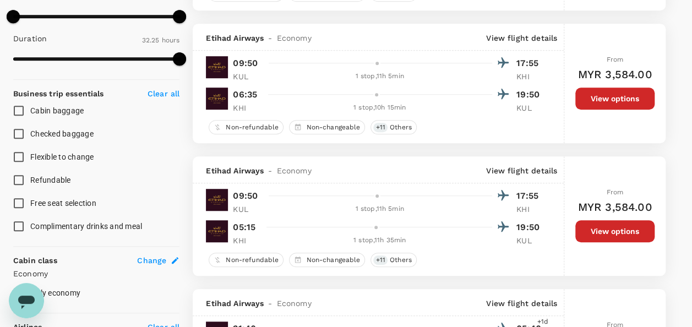
click at [610, 233] on button "View options" at bounding box center [614, 231] width 79 height 22
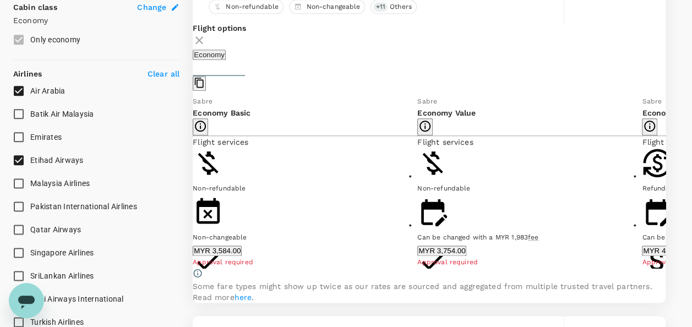
scroll to position [623, 0]
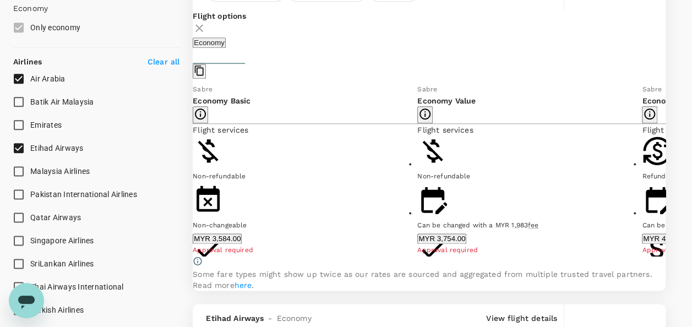
click at [431, 243] on button "MYR 3,754.00" at bounding box center [441, 238] width 49 height 10
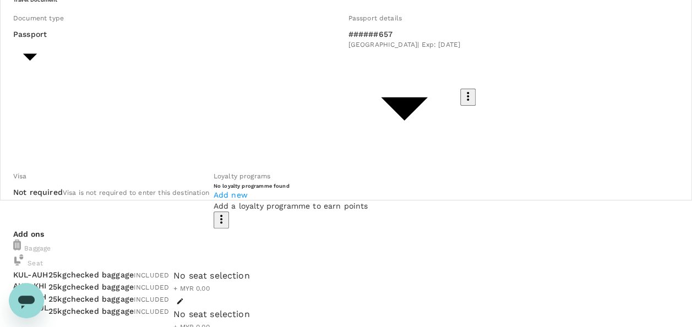
scroll to position [126, 0]
click at [250, 270] on div "No seat selection + MYR 0.00" at bounding box center [211, 289] width 77 height 39
click at [184, 298] on icon "button" at bounding box center [180, 302] width 8 height 8
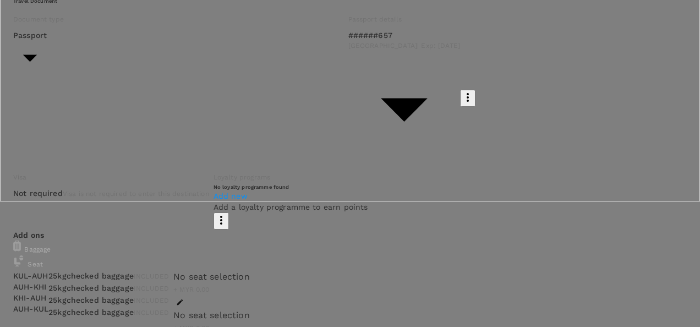
click at [285, 172] on div at bounding box center [350, 163] width 700 height 327
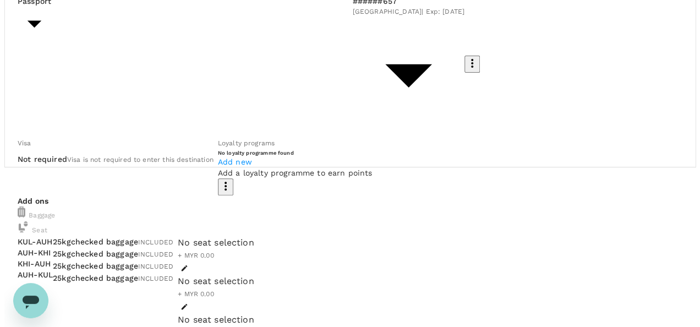
scroll to position [70, 0]
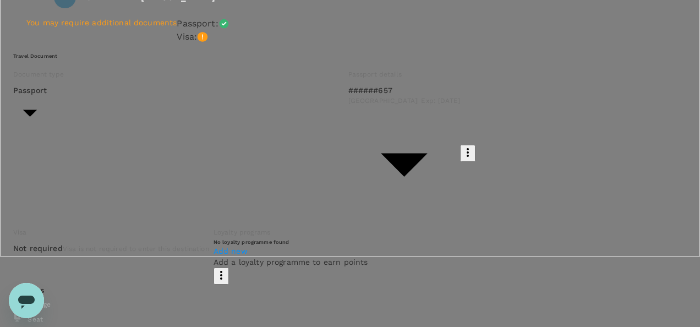
type input "9e254831-a140-43d4-90d9-f4bdc71b84d3"
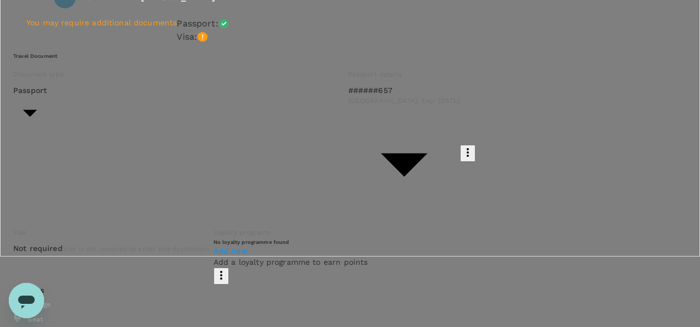
type textarea "Auditor : En Zul Site : Mapak UL Program : AS Audit Date : 20th Oct 2025 Cost :…"
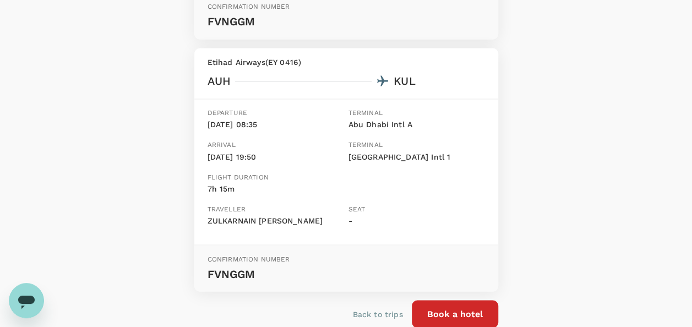
scroll to position [943, 0]
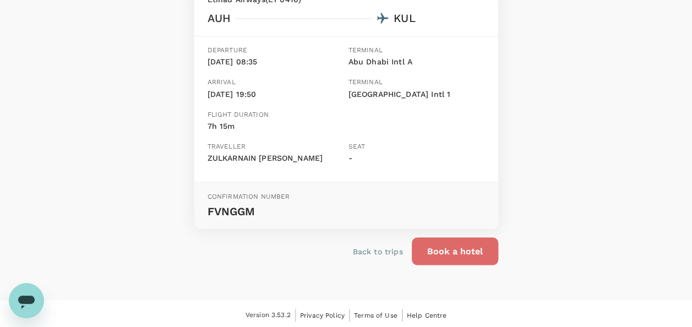
click at [437, 253] on button "Book a hotel" at bounding box center [455, 251] width 86 height 28
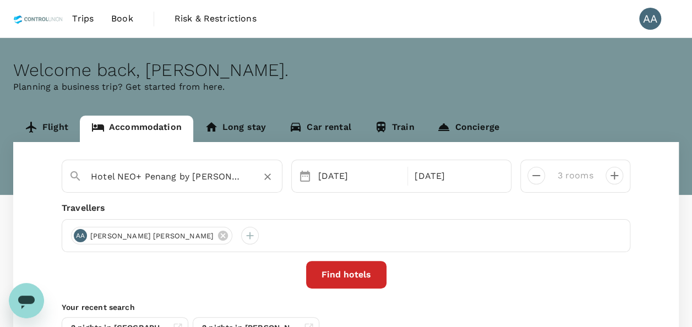
click at [238, 177] on input "Hotel NEO+ Penang by ASTON" at bounding box center [168, 176] width 154 height 17
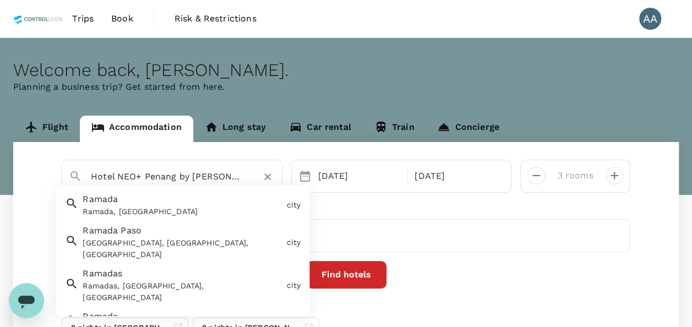
drag, startPoint x: 231, startPoint y: 171, endPoint x: 0, endPoint y: 151, distance: 232.1
click at [0, 152] on html "Trips Book Risk & Restrictions AA Welcome back , Anuratha . Planning a business…" at bounding box center [346, 218] width 692 height 437
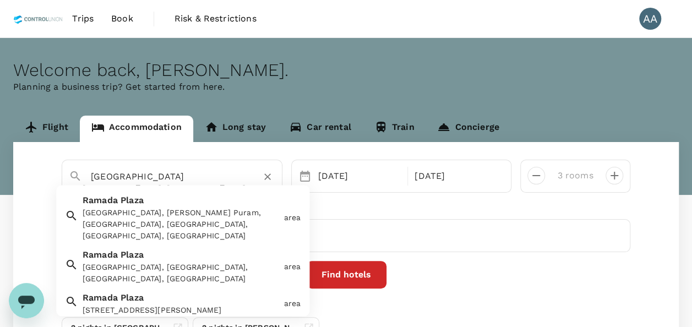
scroll to position [165, 0]
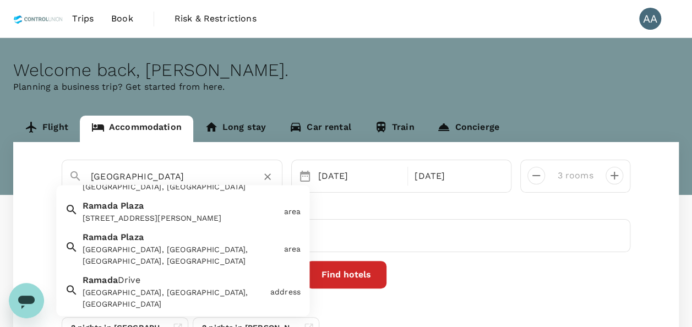
click at [174, 171] on input "ramada plaza" at bounding box center [168, 176] width 154 height 17
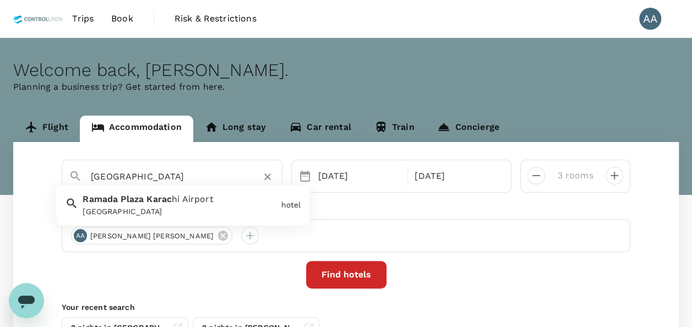
click at [173, 203] on span "hi Airport" at bounding box center [193, 199] width 42 height 10
type input "Ramada Plaza Karachi Airport"
click at [342, 179] on div "30 Oct" at bounding box center [360, 176] width 92 height 22
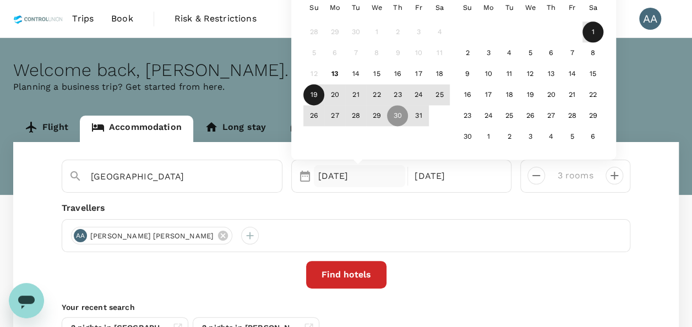
click at [320, 96] on div "19" at bounding box center [313, 95] width 21 height 21
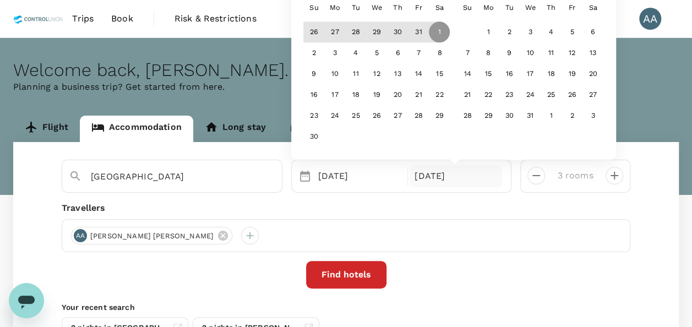
click at [424, 178] on div "01 Nov" at bounding box center [456, 176] width 92 height 22
click at [393, 28] on div "30" at bounding box center [397, 32] width 21 height 21
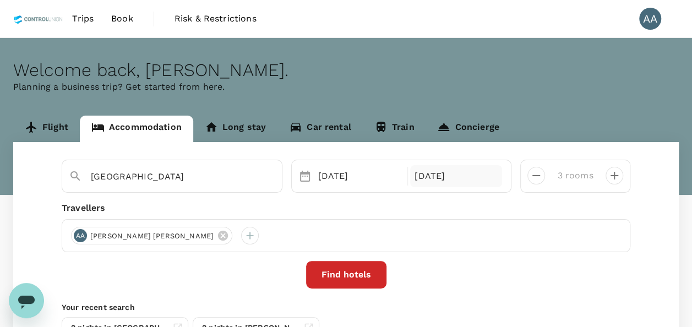
click at [434, 171] on div "30 Oct" at bounding box center [456, 176] width 92 height 22
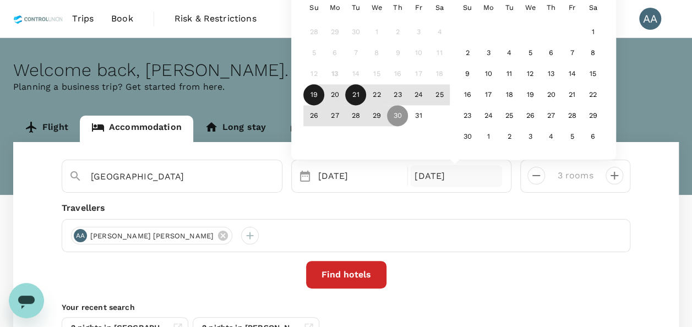
click at [350, 96] on div "21" at bounding box center [355, 95] width 21 height 21
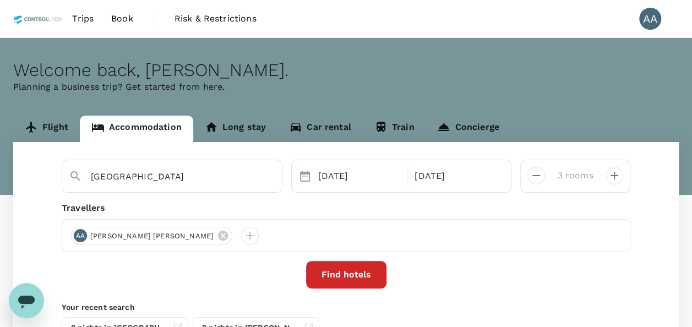
click at [541, 176] on icon "decrease" at bounding box center [536, 175] width 13 height 13
type input "1 room"
click at [218, 237] on icon at bounding box center [223, 236] width 10 height 10
click at [84, 236] on div at bounding box center [80, 236] width 18 height 18
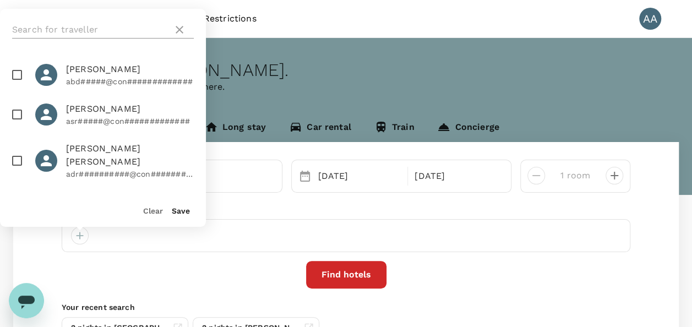
click at [131, 32] on input "text" at bounding box center [90, 30] width 156 height 18
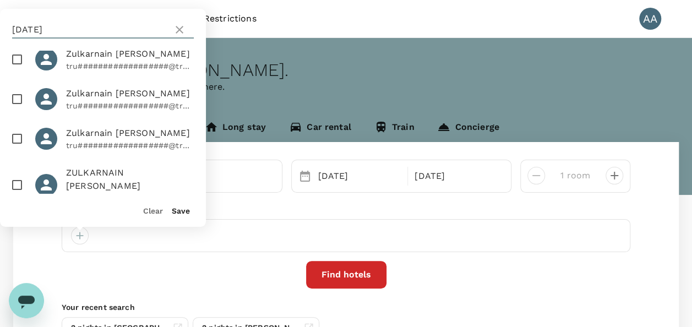
scroll to position [24, 0]
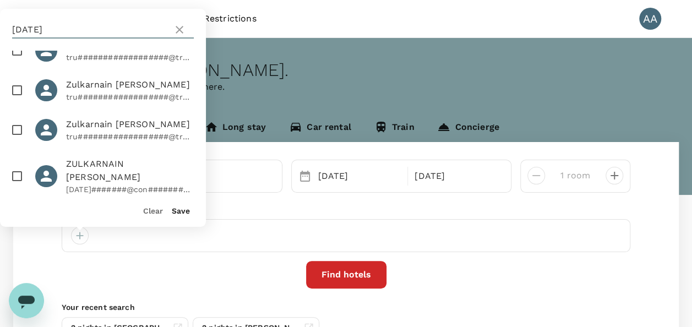
type input "zul"
click at [19, 167] on input "checkbox" at bounding box center [17, 176] width 23 height 23
checkbox input "true"
drag, startPoint x: 186, startPoint y: 204, endPoint x: 182, endPoint y: 213, distance: 9.6
click at [182, 208] on div "Save" at bounding box center [176, 206] width 27 height 22
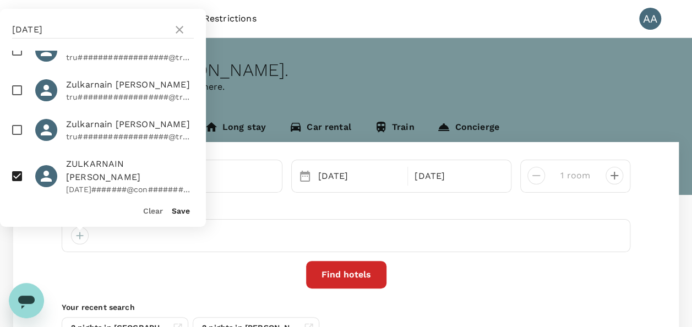
click at [183, 213] on button "Save" at bounding box center [181, 210] width 18 height 9
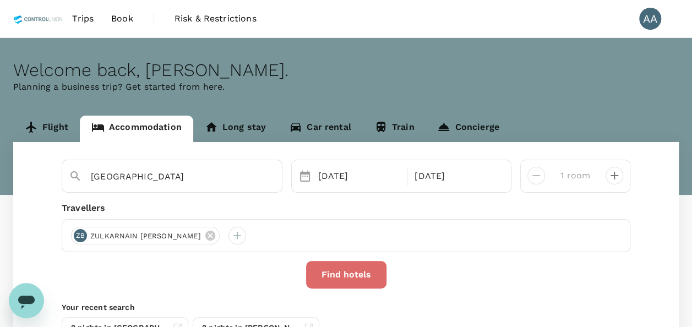
click at [333, 269] on button "Find hotels" at bounding box center [346, 275] width 80 height 28
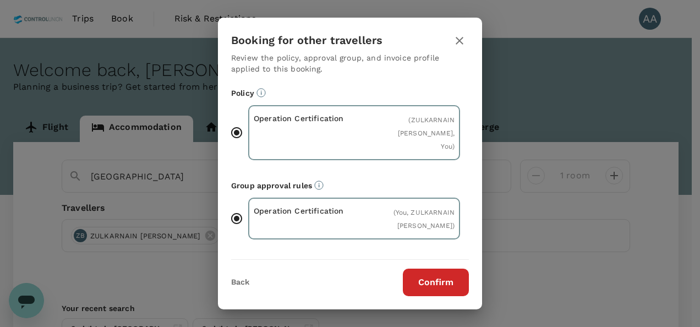
click at [458, 288] on button "Confirm" at bounding box center [436, 283] width 66 height 28
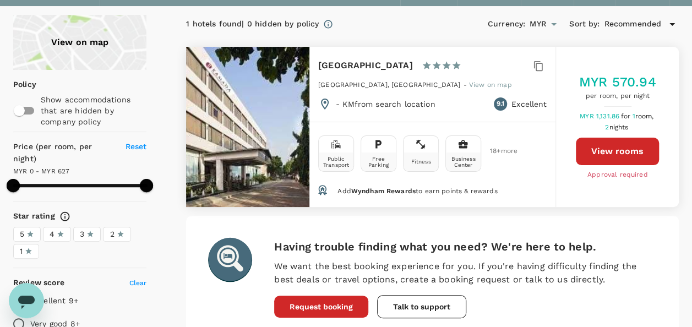
scroll to position [55, 0]
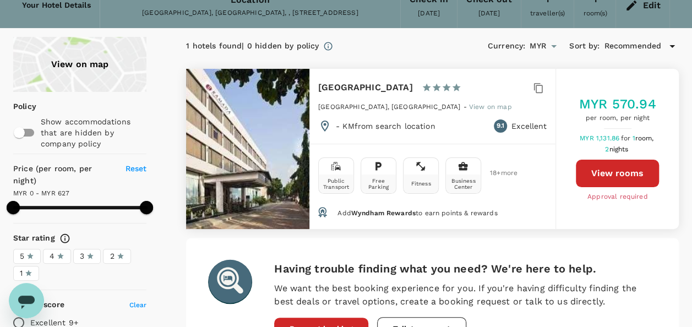
click at [469, 107] on span "View on map" at bounding box center [490, 107] width 43 height 8
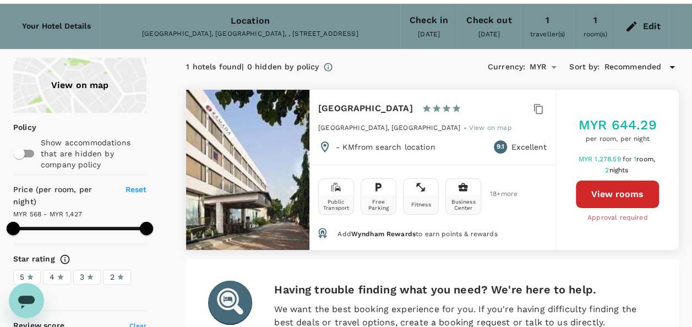
scroll to position [55, 0]
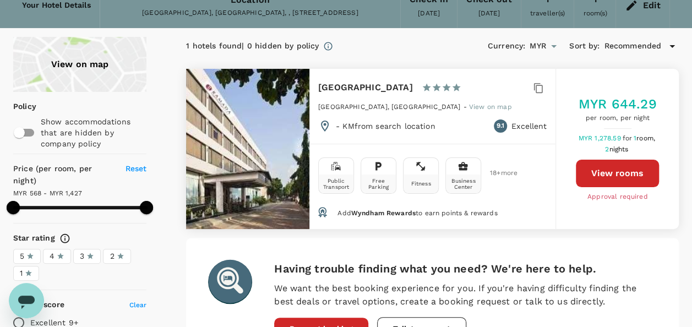
click at [604, 175] on button "View rooms" at bounding box center [617, 174] width 83 height 28
type input "1652.04"
click at [622, 171] on button "View rooms" at bounding box center [617, 174] width 83 height 28
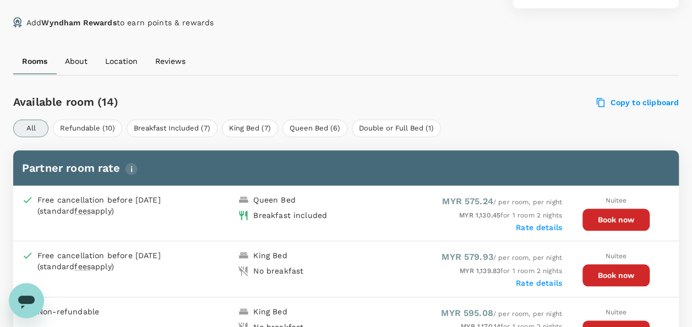
scroll to position [491, 0]
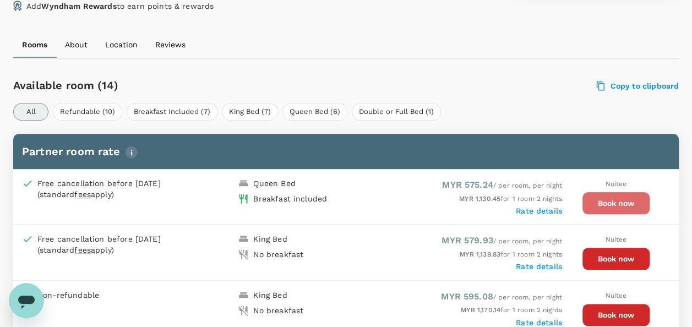
click at [589, 199] on button "Book now" at bounding box center [615, 203] width 67 height 22
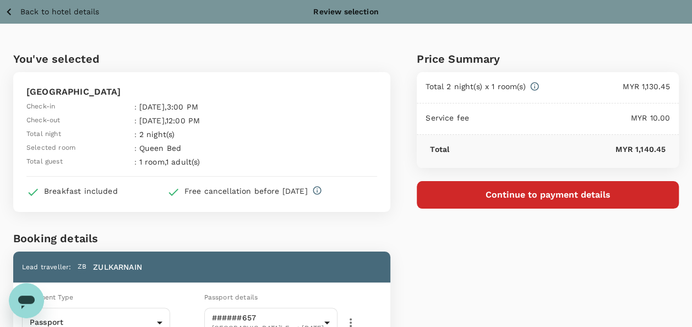
click at [597, 183] on button "Continue to payment details" at bounding box center [548, 195] width 262 height 28
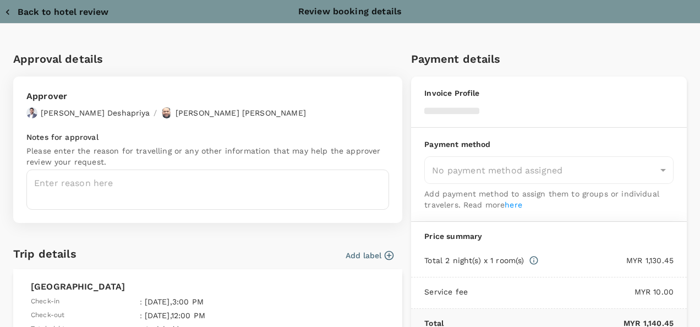
type input "9e254831-a140-43d4-90d9-f4bdc71b84d3"
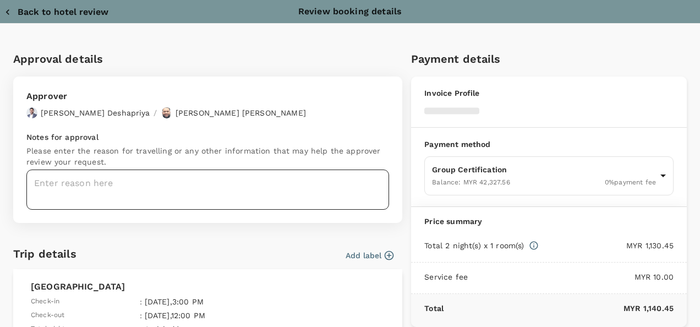
click at [189, 185] on textarea at bounding box center [207, 190] width 363 height 40
click at [147, 183] on textarea at bounding box center [207, 190] width 363 height 40
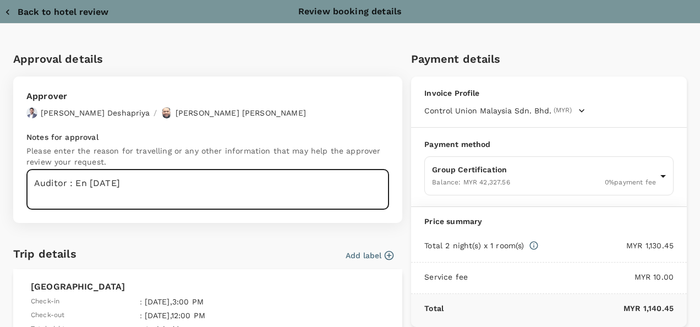
type textarea "Auditor : En Zul"
click at [128, 177] on textarea "Auditor : En Zul" at bounding box center [207, 190] width 363 height 40
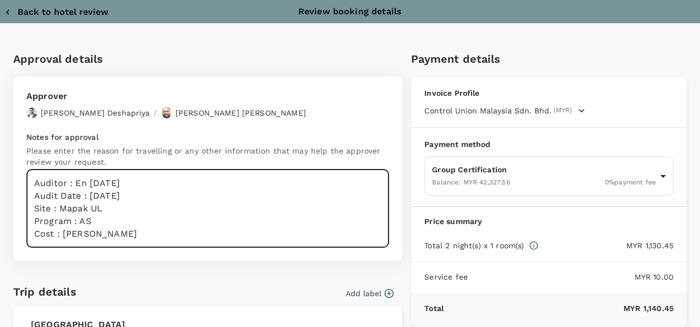
scroll to position [55, 0]
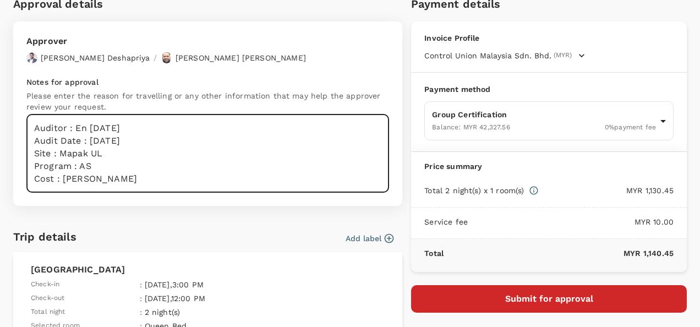
type textarea "Auditor : En Zul Audit Date : 20/10/2025 Site : Mapak UL Program : AS Cost : Pe…"
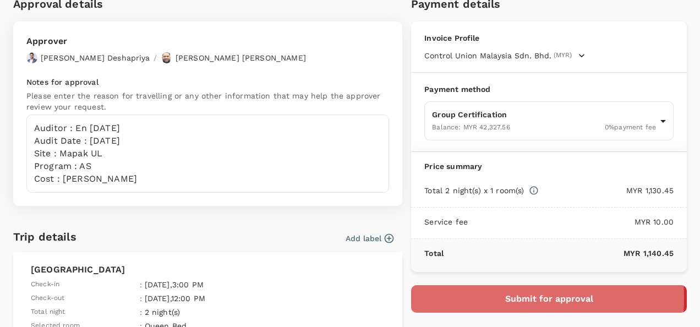
click at [479, 296] on button "Submit for approval" at bounding box center [549, 299] width 276 height 28
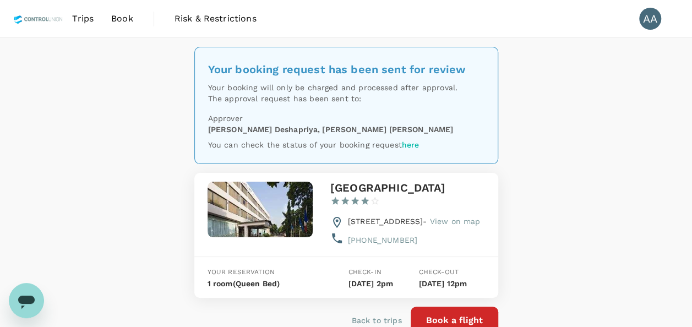
click at [115, 15] on span "Book" at bounding box center [122, 18] width 22 height 13
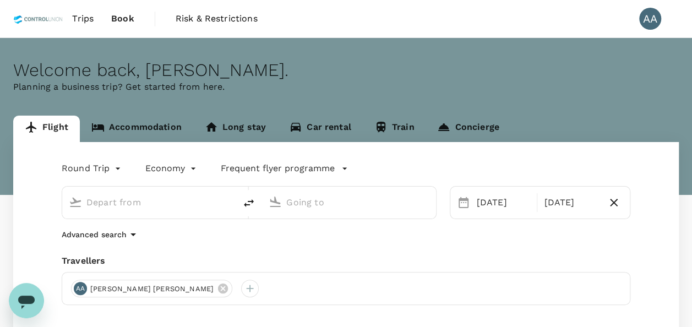
type input "Kuala Lumpur, Malaysia (any)"
type input "Karachi, Pakistan (any)"
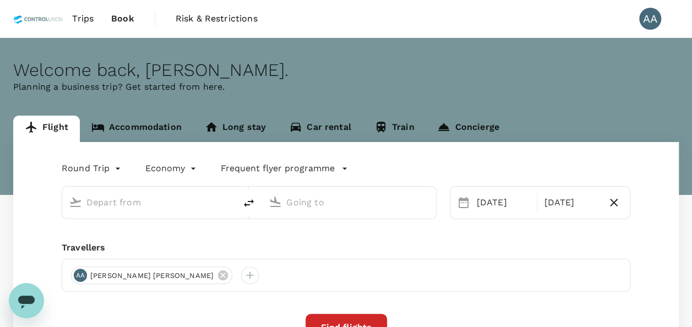
type input "Kuala Lumpur, Malaysia (any)"
type input "[GEOGRAPHIC_DATA], [GEOGRAPHIC_DATA] (any)"
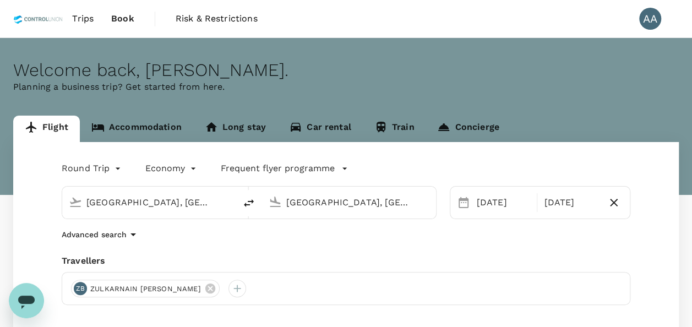
click at [74, 15] on span "Trips" at bounding box center [82, 18] width 21 height 13
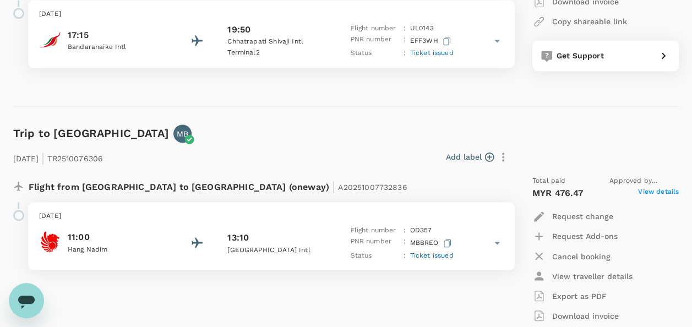
scroll to position [3045, 0]
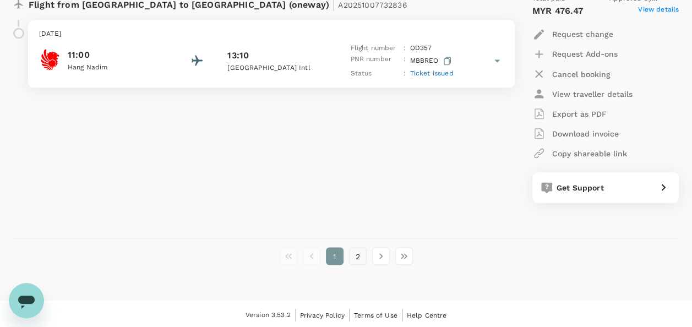
click at [363, 254] on button "2" at bounding box center [358, 256] width 18 height 18
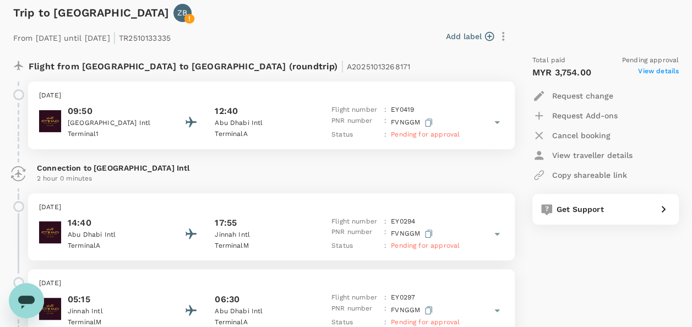
scroll to position [110, 0]
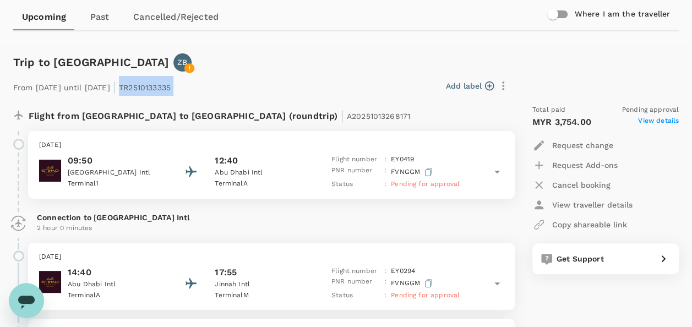
drag, startPoint x: 157, startPoint y: 89, endPoint x: 210, endPoint y: 94, distance: 53.0
click at [210, 94] on div "From 19 Oct 2025 until 21 Oct 2025 | TR2510133335 Add label" at bounding box center [261, 84] width 504 height 24
copy div "TR2510133335 Add label"
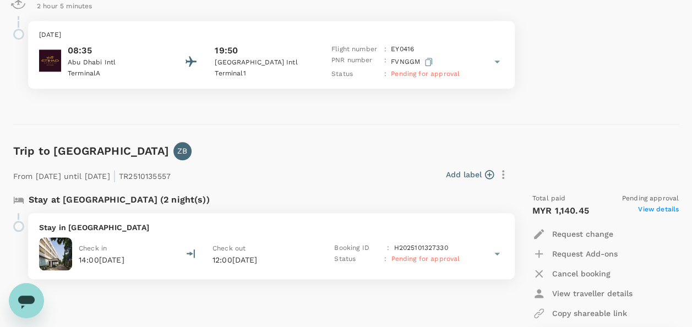
scroll to position [551, 0]
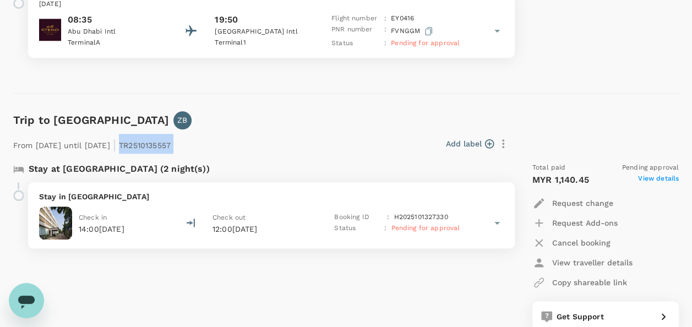
drag, startPoint x: 160, startPoint y: 144, endPoint x: 211, endPoint y: 146, distance: 51.8
click at [211, 146] on div "From 19 Oct 2025 until 21 Oct 2025 | TR2510135557 Add label" at bounding box center [261, 141] width 504 height 24
copy div "TR2510135557 Add label"
click at [344, 258] on div "Stay at Ramada Plaza Karachi Airport (2 night(s)) Stay in Ramada Plaza Karachi …" at bounding box center [257, 247] width 506 height 187
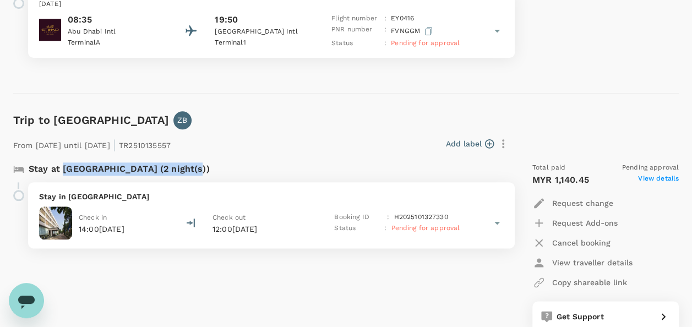
drag, startPoint x: 64, startPoint y: 167, endPoint x: 192, endPoint y: 174, distance: 127.9
click at [192, 174] on p "Stay at Ramada Plaza Karachi Airport (2 night(s))" at bounding box center [119, 168] width 181 height 13
copy p "Ramada Plaza Karachi Airport"
click at [302, 302] on div "Stay at Ramada Plaza Karachi Airport (2 night(s)) Stay in Ramada Plaza Karachi …" at bounding box center [257, 247] width 506 height 187
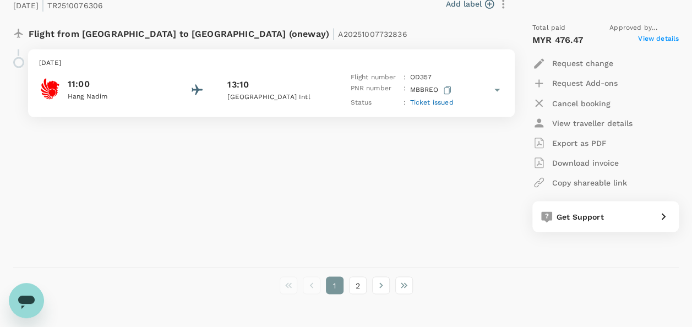
scroll to position [3045, 0]
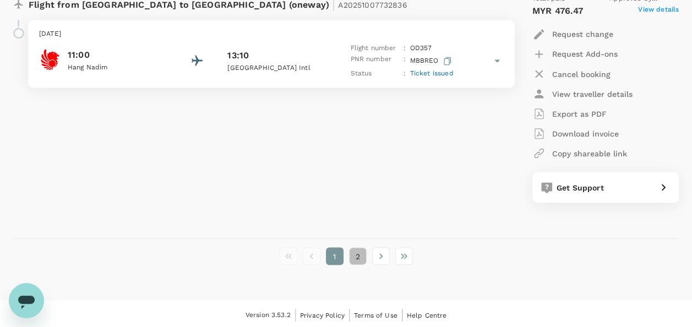
click at [360, 254] on button "2" at bounding box center [358, 256] width 18 height 18
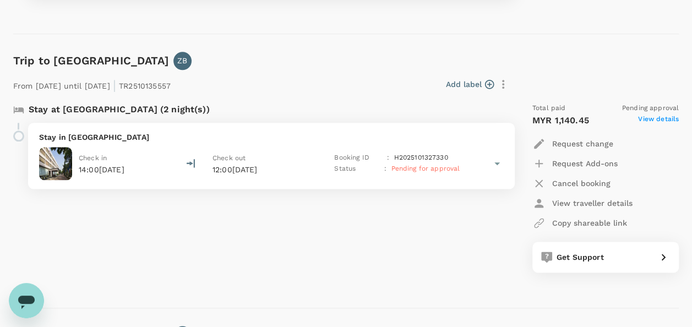
scroll to position [606, 0]
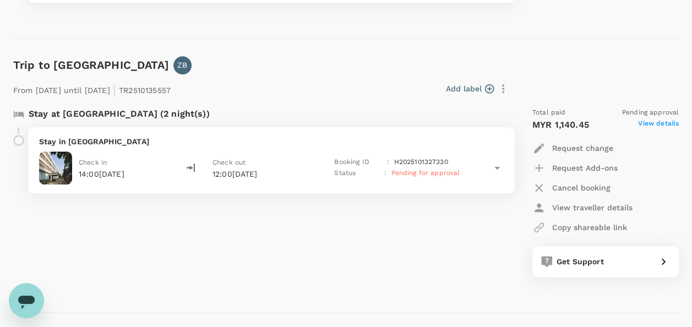
click at [575, 192] on p "Cancel booking" at bounding box center [581, 187] width 58 height 11
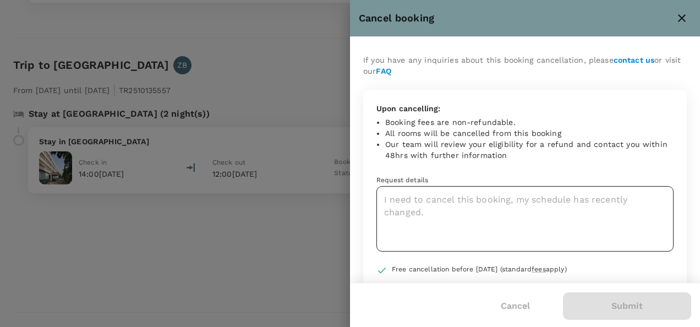
click at [544, 217] on textarea at bounding box center [525, 219] width 297 height 66
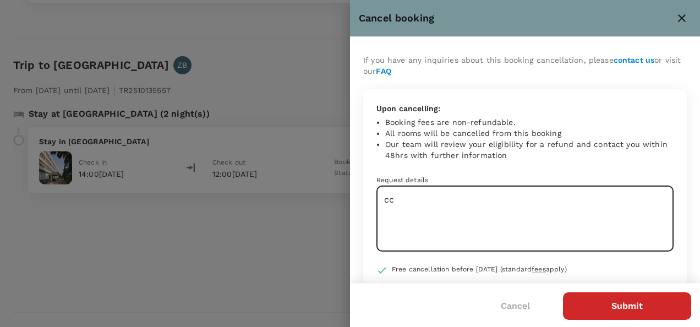
type textarea "c"
type textarea "changes on date"
click at [587, 310] on button "Submit" at bounding box center [627, 306] width 128 height 28
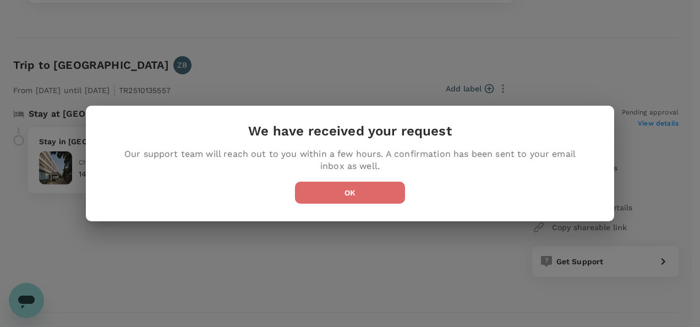
click at [382, 201] on button "OK" at bounding box center [350, 193] width 110 height 22
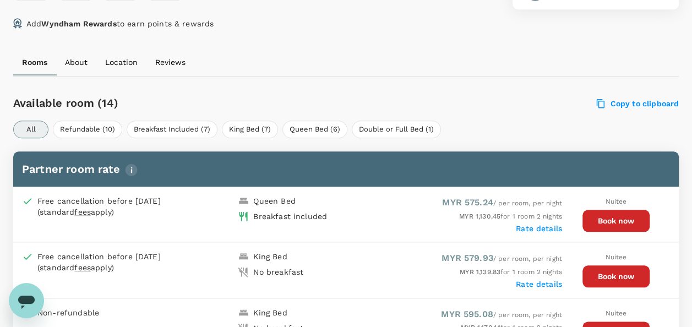
scroll to position [495, 0]
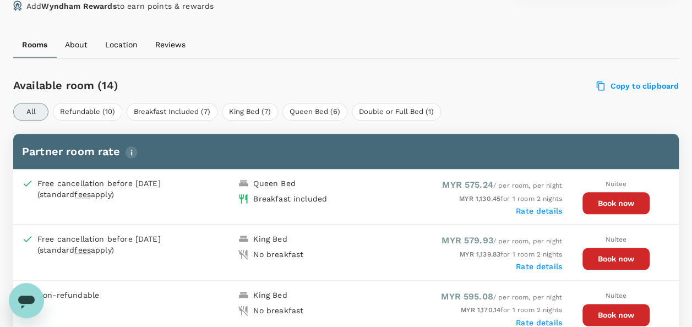
click at [597, 192] on button "Book now" at bounding box center [615, 203] width 67 height 22
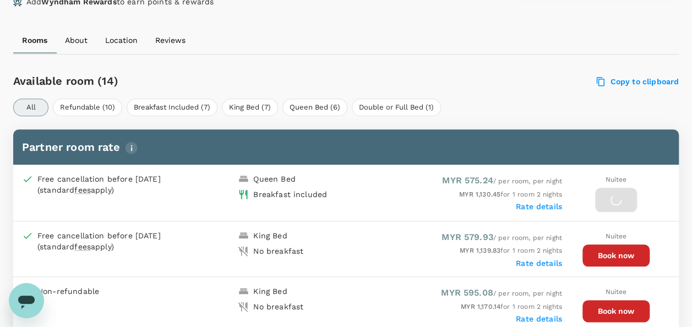
scroll to position [491, 0]
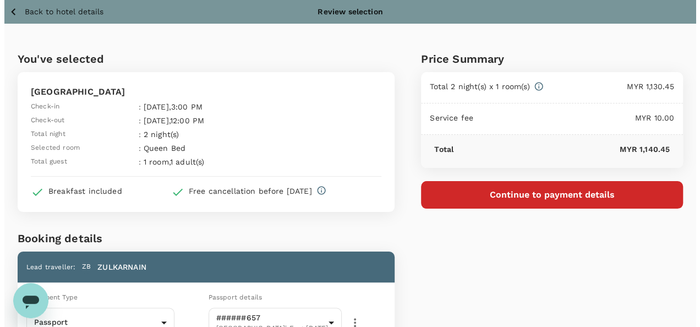
scroll to position [55, 0]
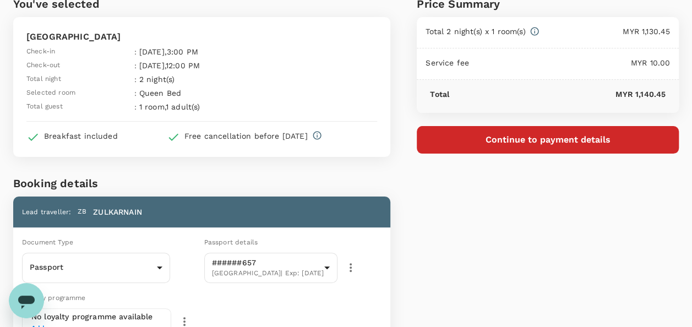
click at [438, 137] on button "Continue to payment details" at bounding box center [548, 140] width 262 height 28
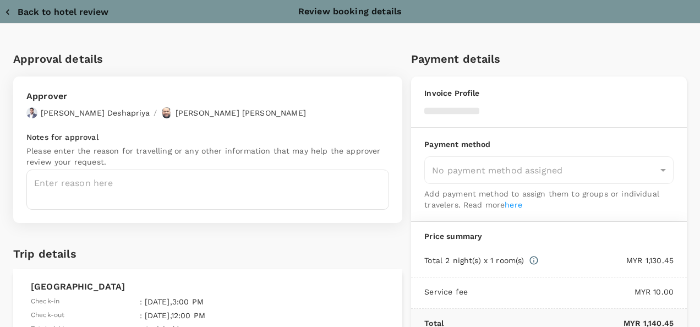
type input "9e254831-a140-43d4-90d9-f4bdc71b84d3"
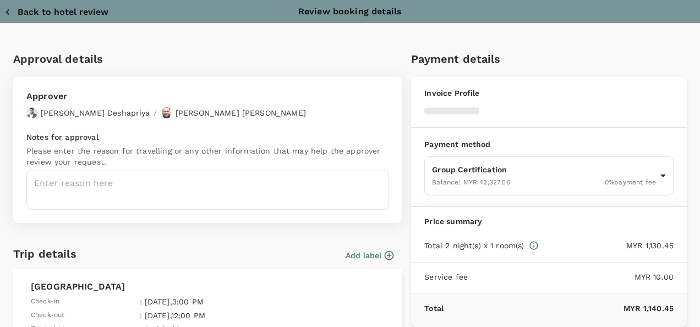
click at [172, 162] on p "Please enter the reason for travelling or any other information that may help t…" at bounding box center [207, 156] width 363 height 22
click at [189, 195] on textarea at bounding box center [207, 190] width 363 height 40
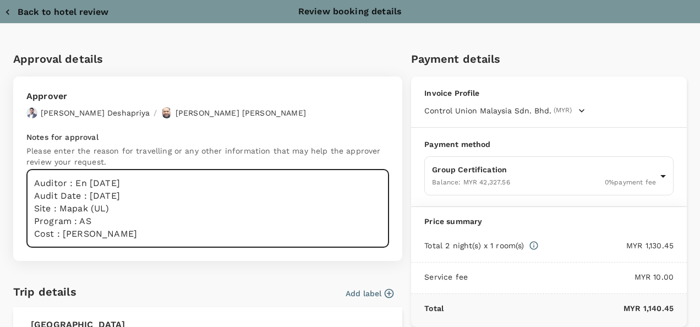
scroll to position [165, 0]
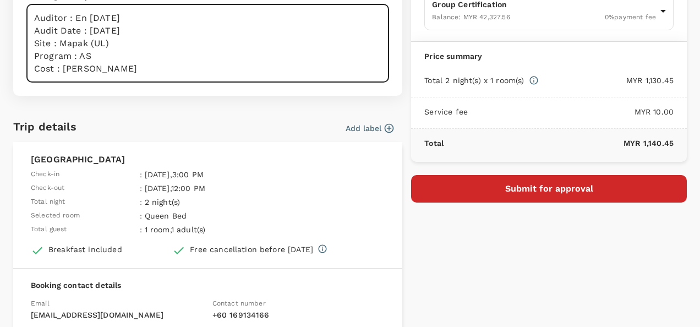
type textarea "Auditor : En Zul Audit Date : 20/10/2025 Site : Mapak (UL) Program : AS Cost : …"
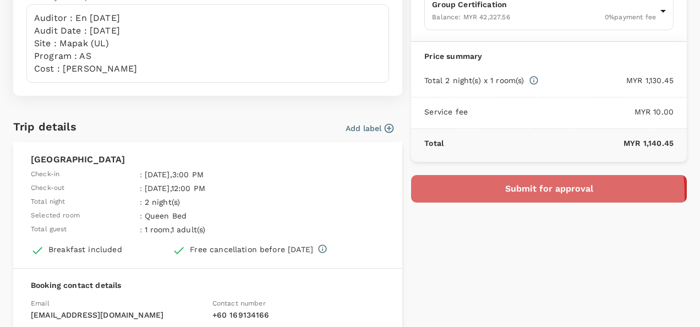
click at [439, 195] on button "Submit for approval" at bounding box center [549, 189] width 276 height 28
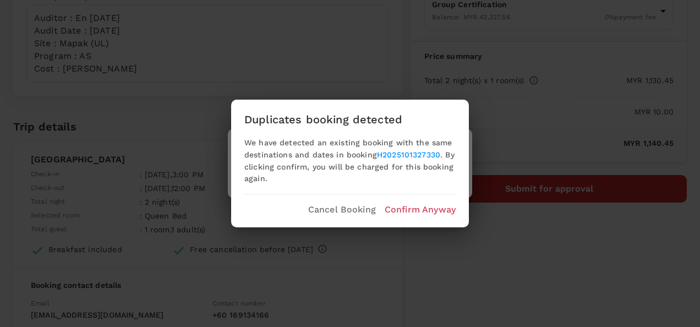
click at [432, 215] on p "Confirm Anyway" at bounding box center [420, 209] width 71 height 13
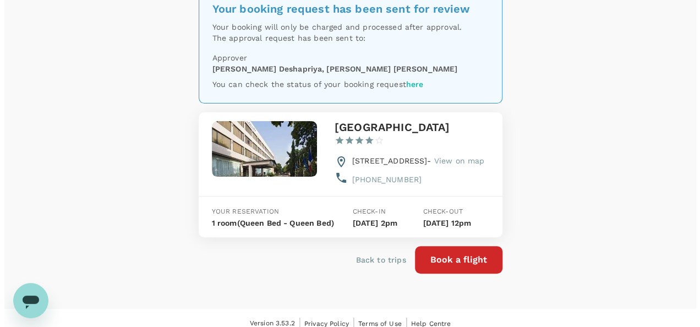
scroll to position [45, 0]
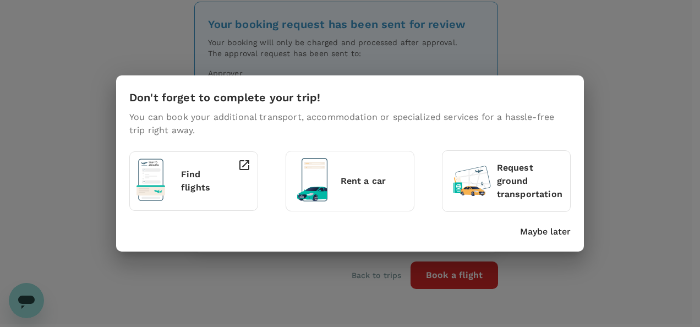
click at [364, 183] on p "Rent a car" at bounding box center [374, 181] width 67 height 13
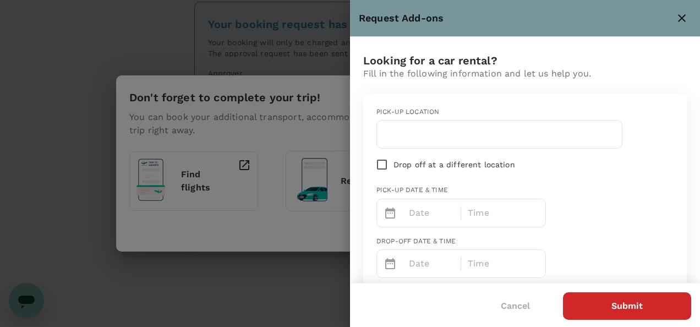
click at [471, 137] on input "text" at bounding box center [500, 135] width 232 height 18
type input "[GEOGRAPHIC_DATA]"
click at [382, 164] on input "Drop off at a different location" at bounding box center [382, 164] width 23 height 23
checkbox input "true"
click at [549, 135] on input "text" at bounding box center [562, 135] width 110 height 18
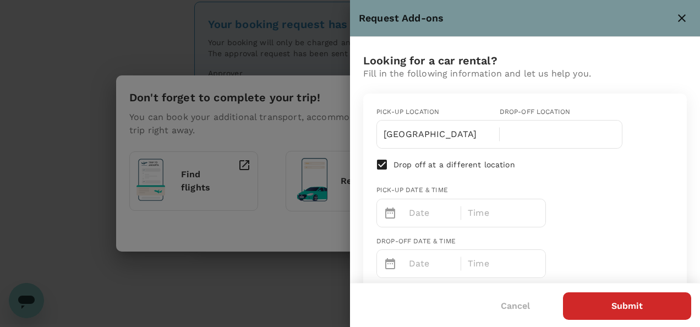
paste input "[GEOGRAPHIC_DATA]"
type input "[GEOGRAPHIC_DATA]"
click at [582, 182] on div "Pick-up location Drop-off location [GEOGRAPHIC_DATA] [GEOGRAPHIC_DATA] Drop off…" at bounding box center [521, 187] width 306 height 179
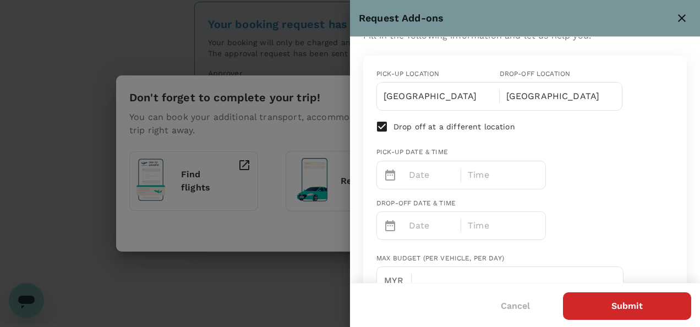
scroll to position [55, 0]
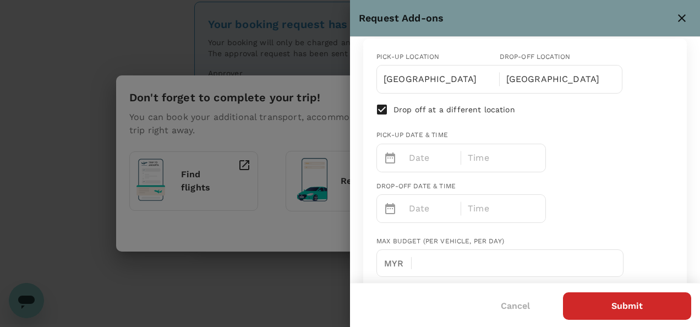
click at [417, 159] on p "Date" at bounding box center [432, 157] width 46 height 13
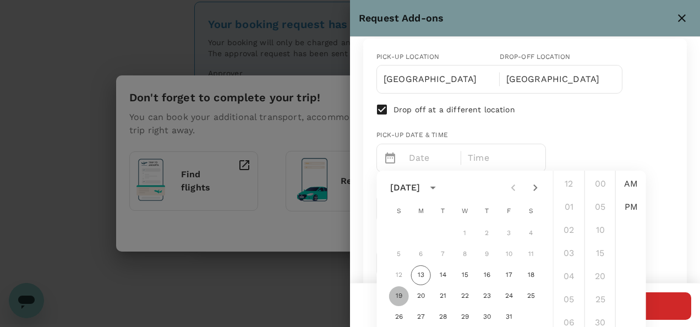
click at [401, 299] on button "19" at bounding box center [399, 296] width 20 height 20
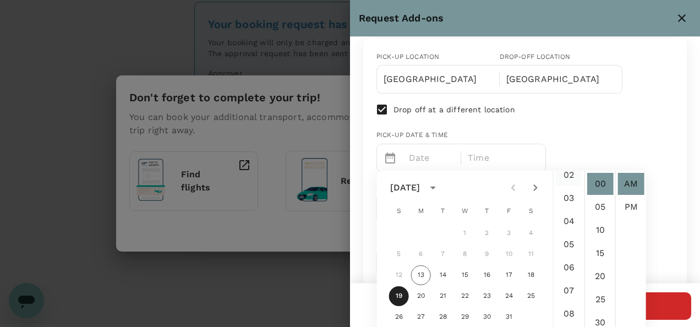
scroll to position [110, 0]
click at [635, 211] on li "PM" at bounding box center [631, 207] width 26 height 22
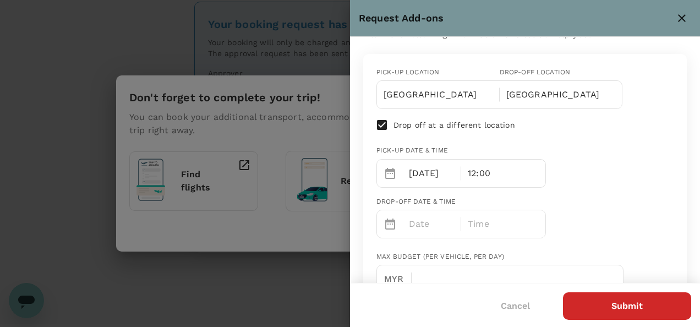
scroll to position [55, 0]
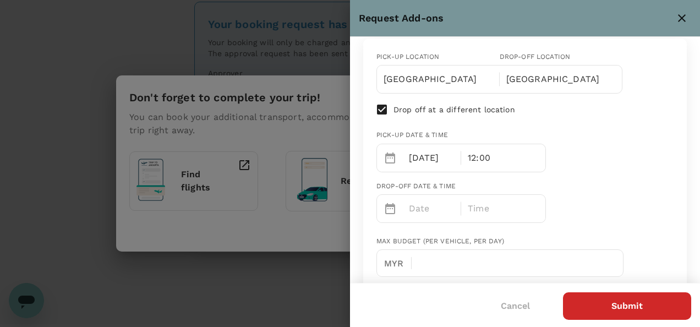
click at [505, 161] on div "12:00" at bounding box center [503, 158] width 84 height 28
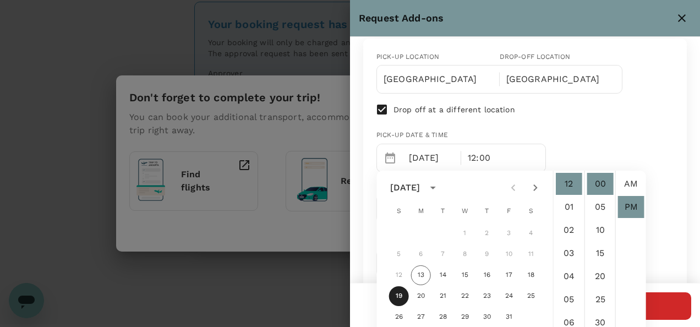
scroll to position [23, 0]
click at [594, 140] on div "Pick-up location Drop-off location [GEOGRAPHIC_DATA] [GEOGRAPHIC_DATA] Drop off…" at bounding box center [521, 132] width 306 height 179
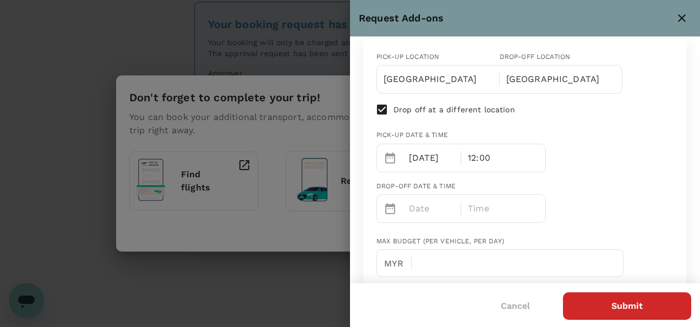
click at [415, 204] on p "Date" at bounding box center [432, 208] width 46 height 13
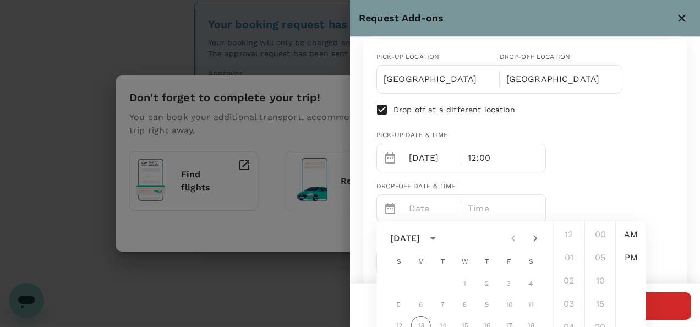
click at [574, 164] on div "Pick-up location Drop-off location [GEOGRAPHIC_DATA] [GEOGRAPHIC_DATA] Drop off…" at bounding box center [521, 132] width 306 height 179
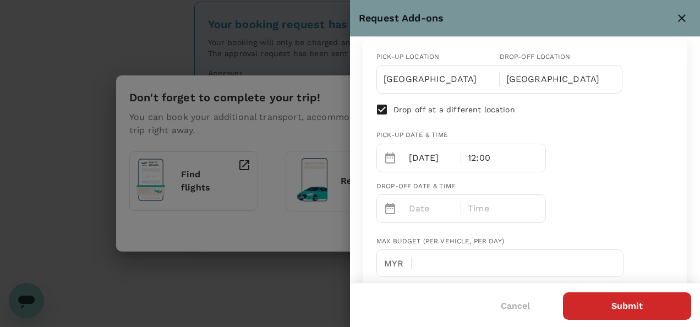
click at [479, 80] on input "[GEOGRAPHIC_DATA]" at bounding box center [439, 79] width 110 height 18
click at [470, 157] on p "12:00" at bounding box center [479, 157] width 23 height 13
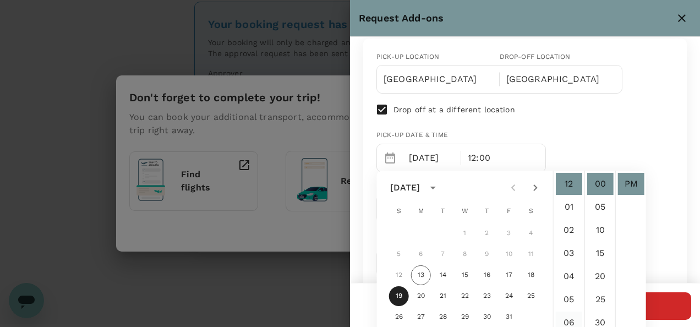
click at [575, 315] on li "06" at bounding box center [569, 323] width 26 height 22
click at [597, 270] on li "20" at bounding box center [600, 276] width 26 height 22
type input "[DATE] 06:20 PM"
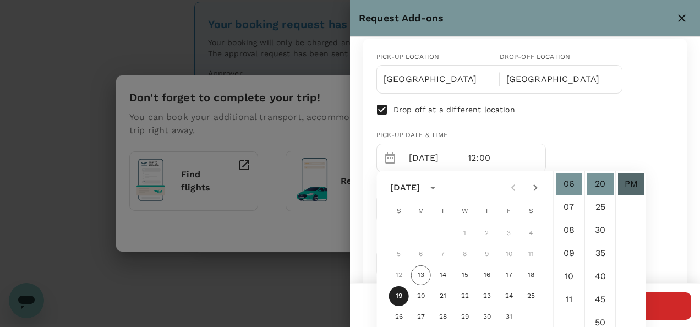
click at [634, 181] on li "PM" at bounding box center [631, 184] width 26 height 22
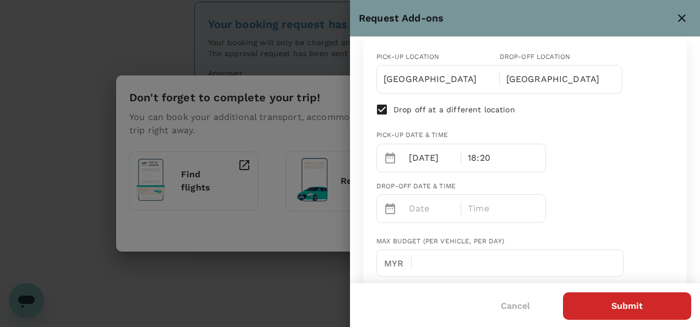
click at [431, 202] on p "Date" at bounding box center [432, 208] width 46 height 13
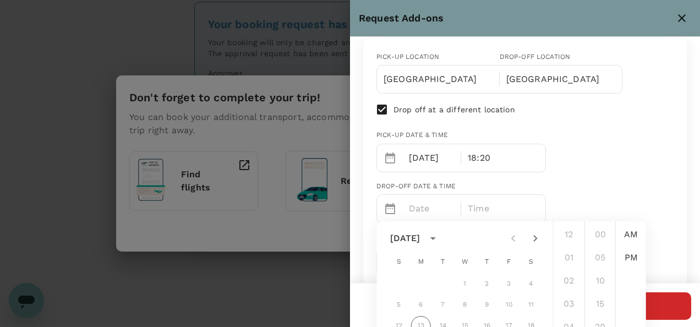
click at [623, 178] on div "Pick-up location Drop-off location [GEOGRAPHIC_DATA] [GEOGRAPHIC_DATA] Drop off…" at bounding box center [521, 132] width 306 height 179
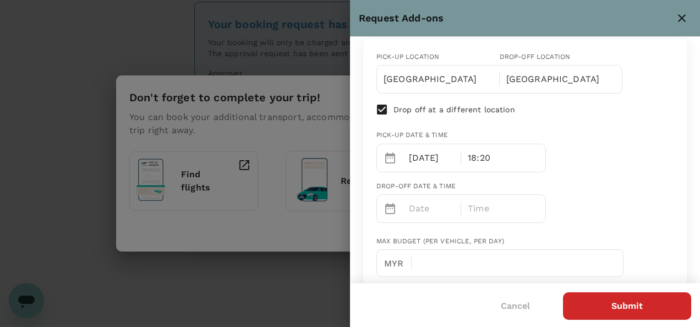
click at [427, 208] on p "Date" at bounding box center [432, 208] width 46 height 13
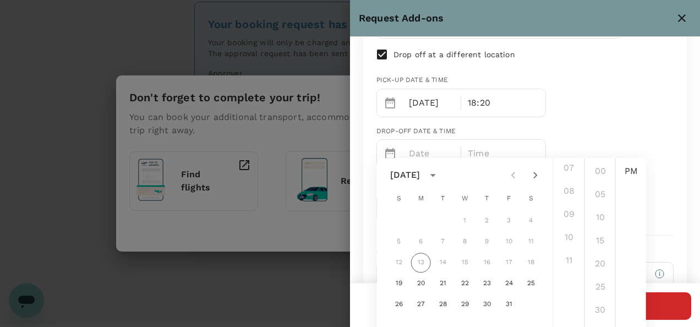
scroll to position [165, 0]
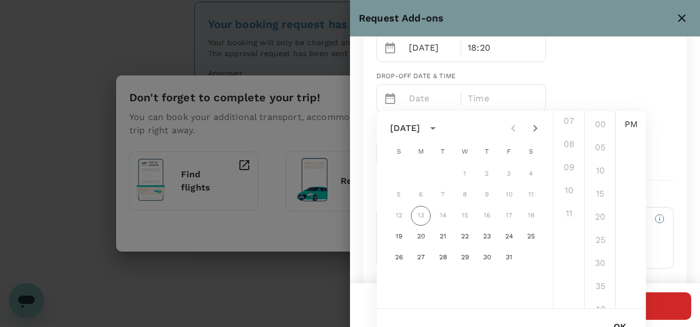
click at [588, 78] on div "Pick-up location Drop-off location [GEOGRAPHIC_DATA] [GEOGRAPHIC_DATA] Drop off…" at bounding box center [521, 22] width 306 height 179
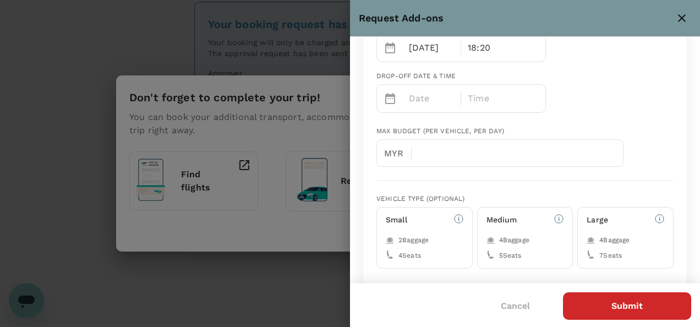
click at [438, 94] on p "Date" at bounding box center [432, 98] width 46 height 13
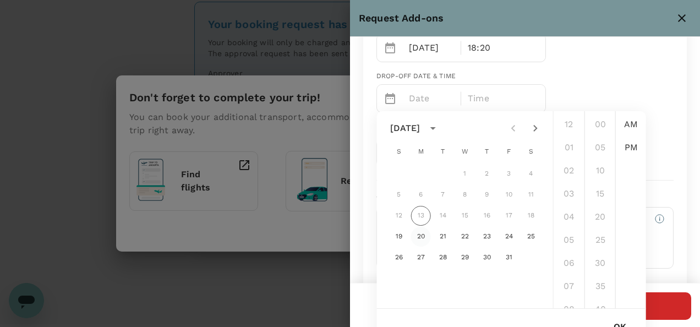
drag, startPoint x: 407, startPoint y: 237, endPoint x: 418, endPoint y: 235, distance: 11.7
click at [407, 237] on button "19" at bounding box center [399, 237] width 20 height 20
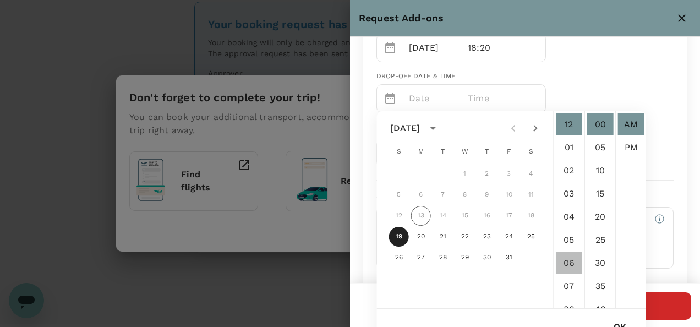
click at [569, 265] on li "06" at bounding box center [569, 263] width 26 height 22
click at [602, 219] on li "20" at bounding box center [600, 217] width 26 height 22
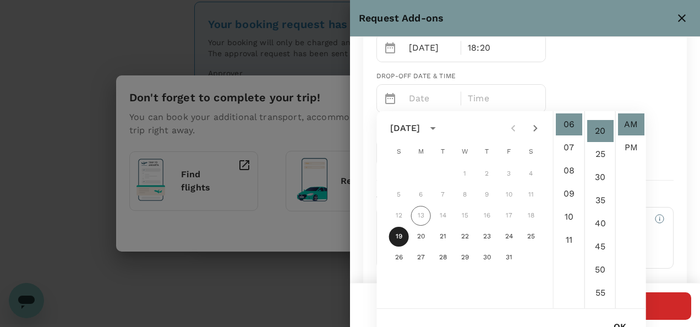
scroll to position [92, 0]
click at [623, 150] on li "PM" at bounding box center [631, 148] width 26 height 22
type input "[DATE] 06:20 PM"
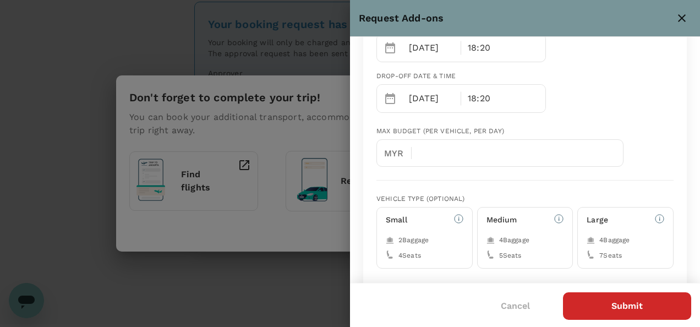
scroll to position [23, 0]
click at [455, 156] on input "text" at bounding box center [522, 153] width 203 height 28
click at [593, 127] on div "Max Budget (per vehicle, per day)" at bounding box center [500, 131] width 247 height 11
click at [420, 156] on div "MYR ​" at bounding box center [500, 153] width 247 height 28
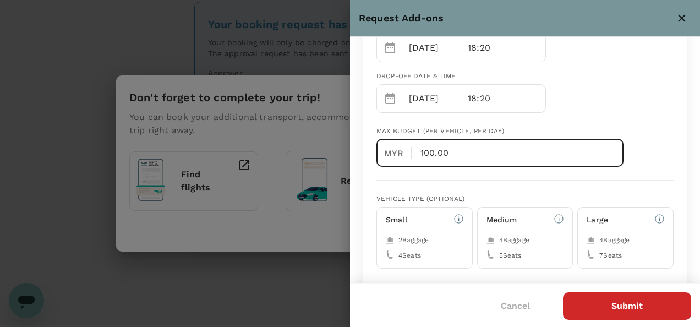
type input "100.00"
click at [597, 90] on div "Pick-up location Drop-off location [GEOGRAPHIC_DATA] [GEOGRAPHIC_DATA] Drop off…" at bounding box center [521, 22] width 306 height 179
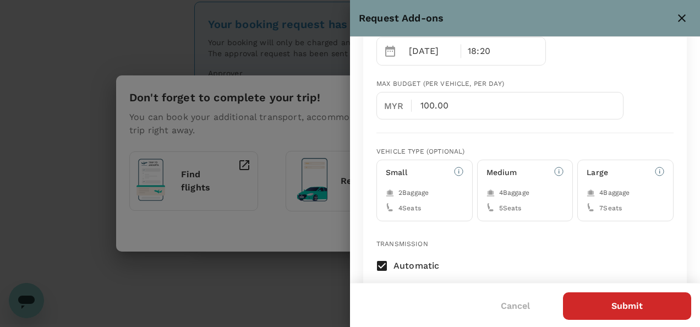
scroll to position [275, 0]
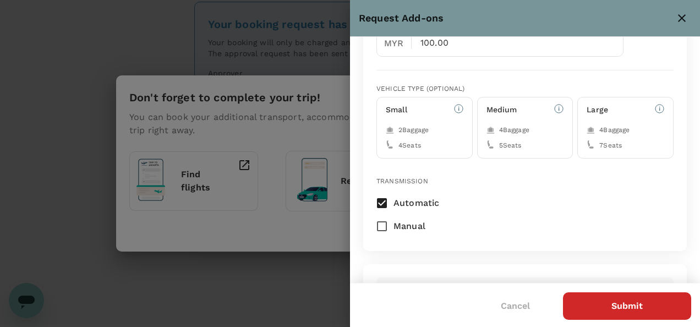
click at [443, 123] on div "Small 2 Baggage 4 Seats" at bounding box center [425, 128] width 96 height 62
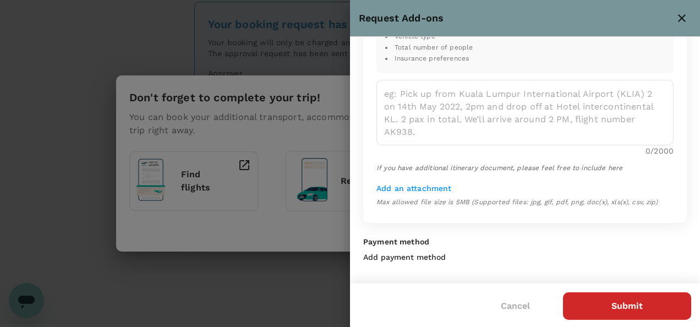
scroll to position [381, 0]
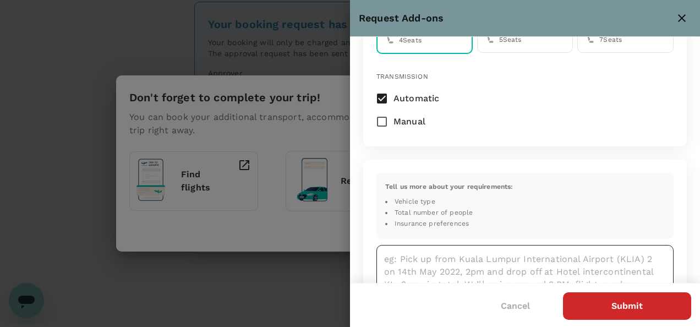
click at [410, 245] on textarea at bounding box center [525, 278] width 297 height 66
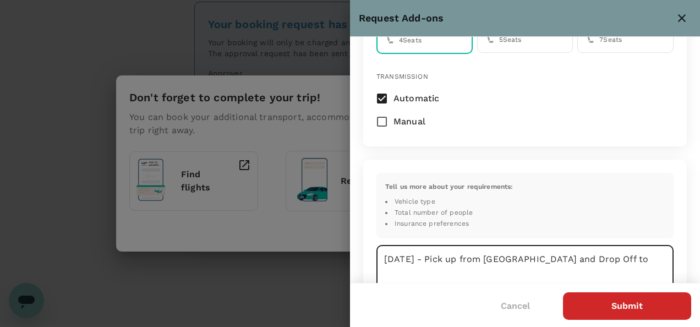
paste textarea "[GEOGRAPHIC_DATA]"
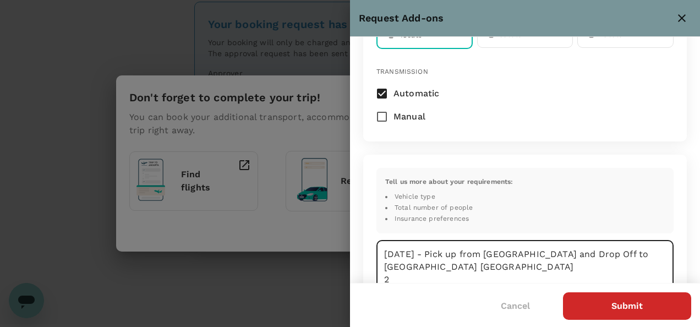
click at [570, 256] on textarea "[DATE] - Pick up from [GEOGRAPHIC_DATA] and Drop Off to [GEOGRAPHIC_DATA] [GEOG…" at bounding box center [525, 273] width 297 height 66
click at [389, 278] on textarea "[DATE] - Pick up from [GEOGRAPHIC_DATA] and Drop Off to [GEOGRAPHIC_DATA] [GEOG…" at bounding box center [525, 273] width 297 height 66
click at [515, 266] on textarea "[DATE] - Pick up from [GEOGRAPHIC_DATA] and Drop Off to [GEOGRAPHIC_DATA] [GEOG…" at bounding box center [525, 273] width 297 height 66
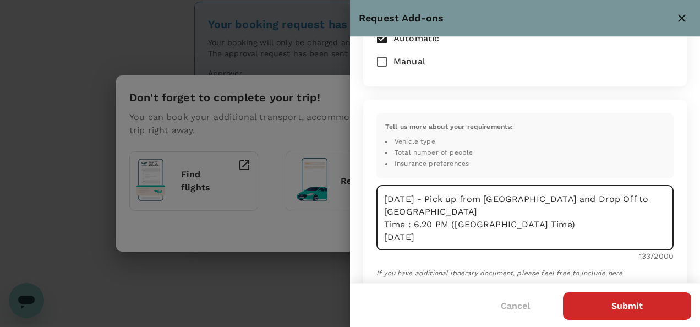
click at [464, 239] on textarea "[DATE] - Pick up from [GEOGRAPHIC_DATA] and Drop Off to [GEOGRAPHIC_DATA] Time …" at bounding box center [525, 218] width 297 height 66
paste textarea "[GEOGRAPHIC_DATA]"
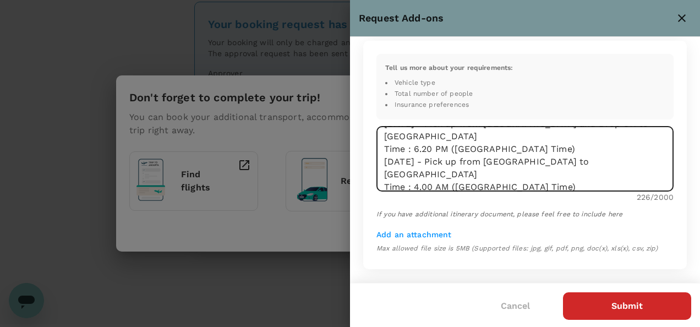
scroll to position [546, 0]
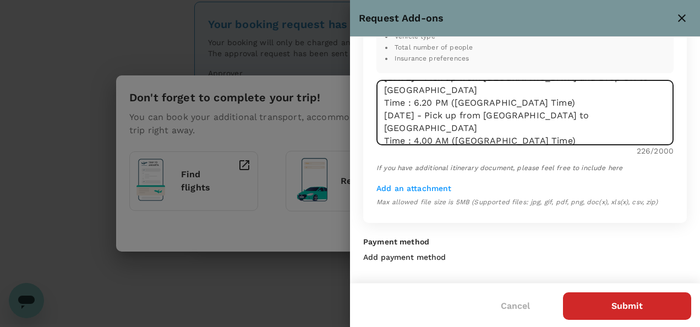
type textarea "[DATE] - Pick up from [GEOGRAPHIC_DATA] and Drop Off to [GEOGRAPHIC_DATA] Time …"
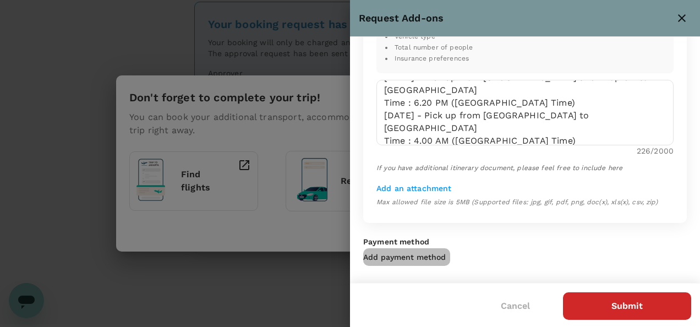
click at [390, 252] on p "Add payment method" at bounding box center [404, 257] width 83 height 11
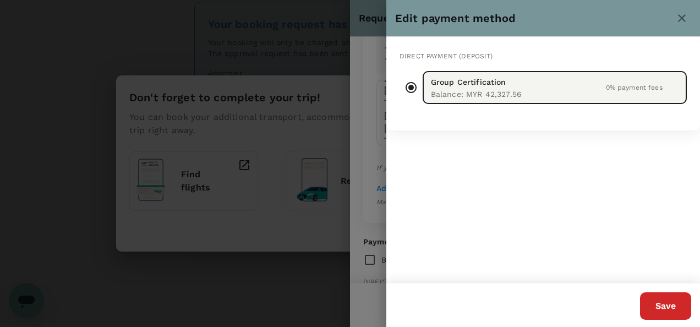
click at [654, 308] on button "Save" at bounding box center [665, 306] width 51 height 28
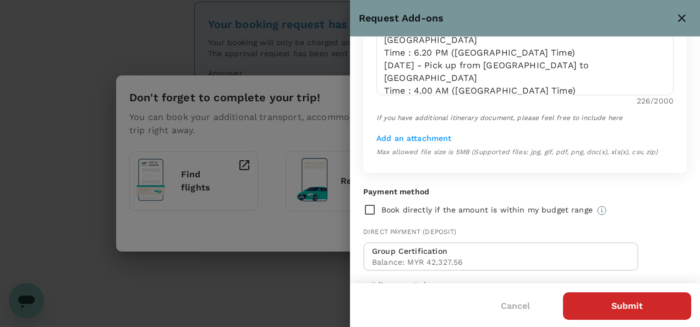
scroll to position [629, 0]
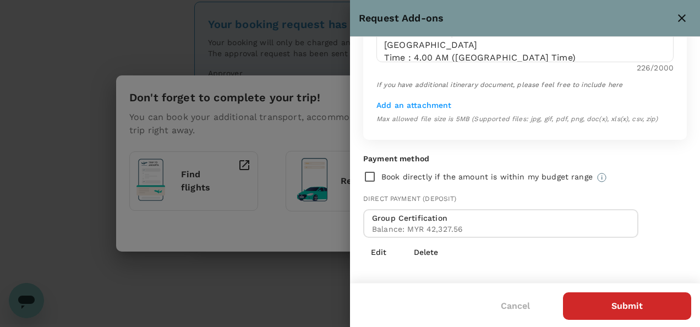
click at [437, 218] on p "Group Certification" at bounding box center [458, 218] width 173 height 11
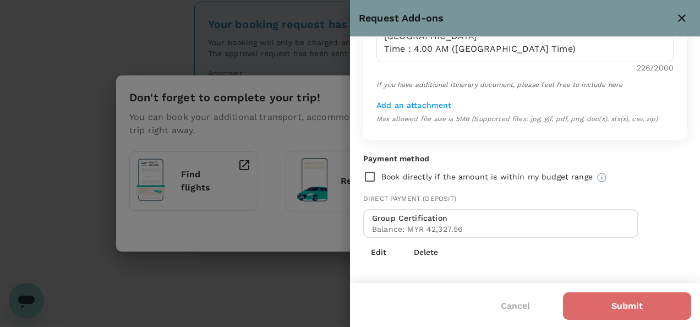
click at [603, 307] on button "Submit" at bounding box center [627, 306] width 128 height 28
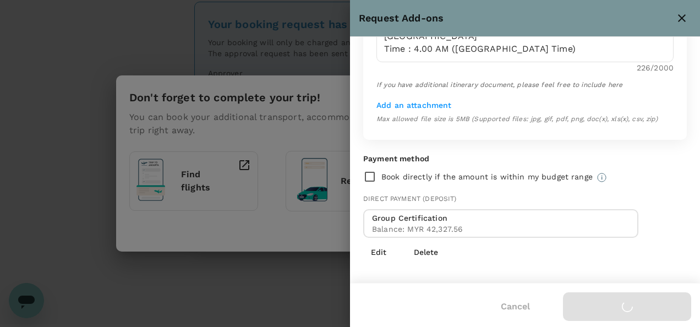
checkbox input "false"
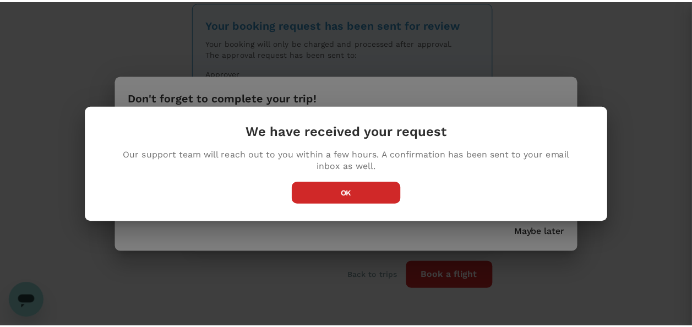
scroll to position [628, 0]
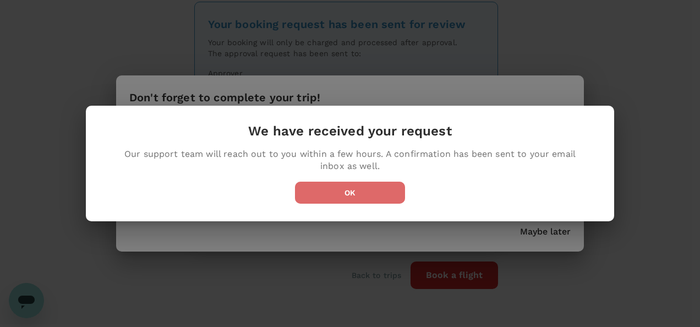
click at [357, 191] on button "OK" at bounding box center [350, 193] width 110 height 22
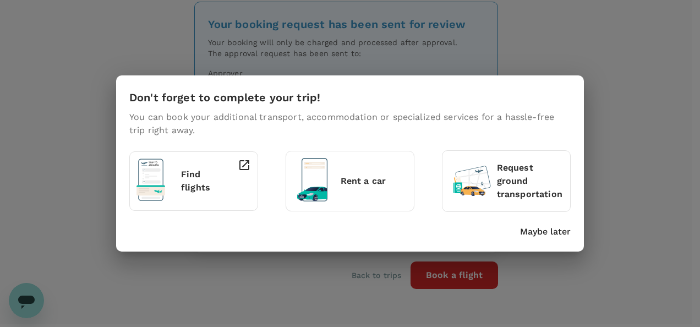
click at [544, 222] on div "Maybe later" at bounding box center [348, 230] width 446 height 18
click at [544, 231] on p "Maybe later" at bounding box center [545, 231] width 51 height 13
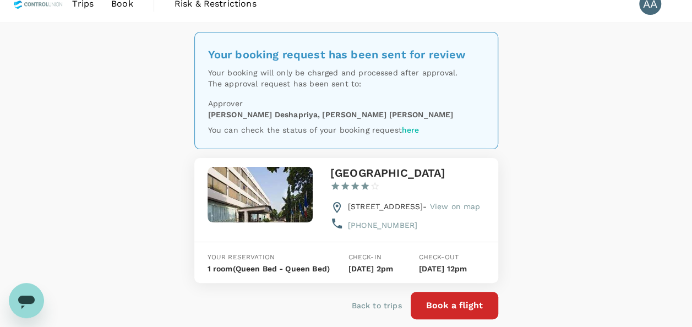
scroll to position [0, 0]
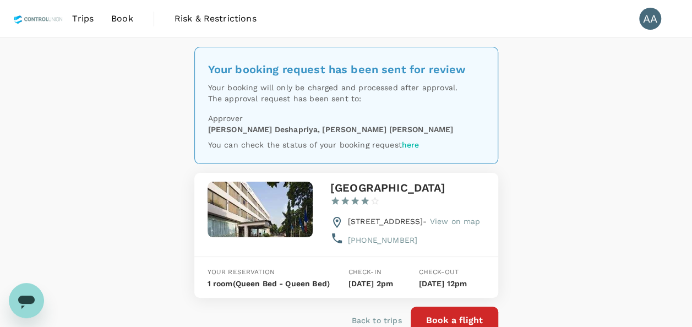
click at [118, 15] on span "Book" at bounding box center [122, 18] width 22 height 13
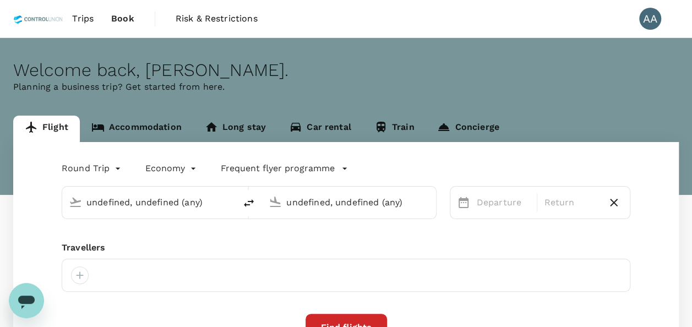
type input "[GEOGRAPHIC_DATA], [GEOGRAPHIC_DATA] (any)"
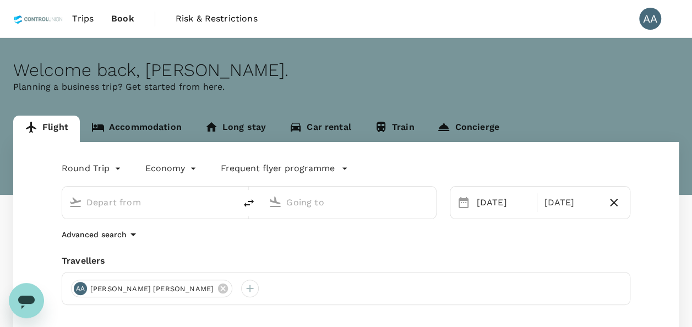
type input "[GEOGRAPHIC_DATA], [GEOGRAPHIC_DATA] (any)"
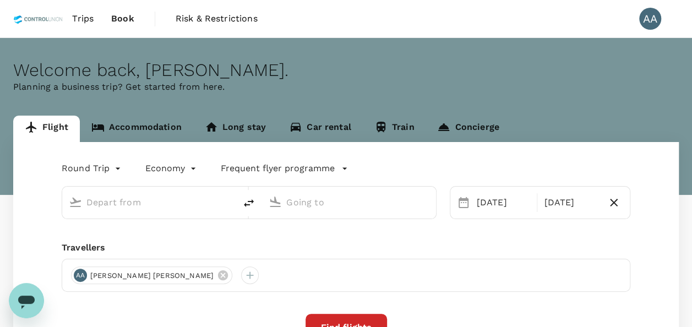
type input "[GEOGRAPHIC_DATA], [GEOGRAPHIC_DATA] (any)"
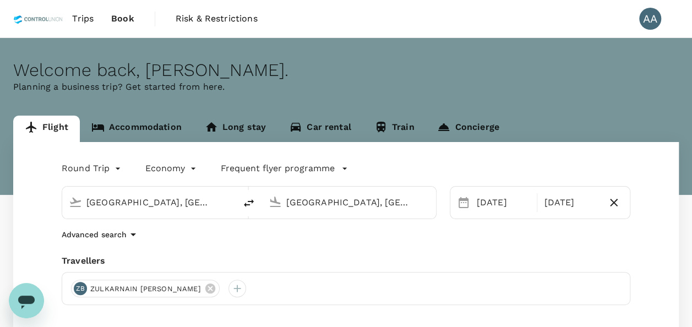
click at [128, 17] on span "Book" at bounding box center [122, 18] width 23 height 13
click at [93, 21] on span "Trips" at bounding box center [82, 18] width 21 height 13
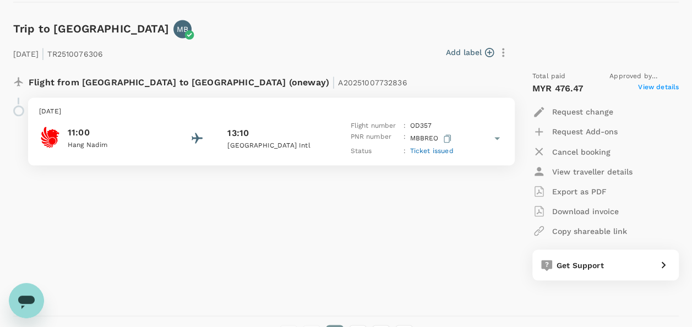
scroll to position [3045, 0]
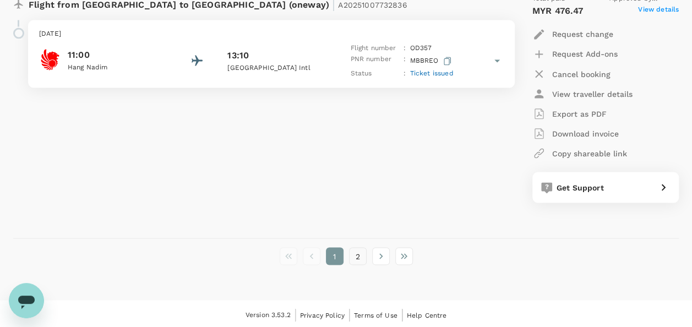
click at [363, 255] on button "2" at bounding box center [358, 256] width 18 height 18
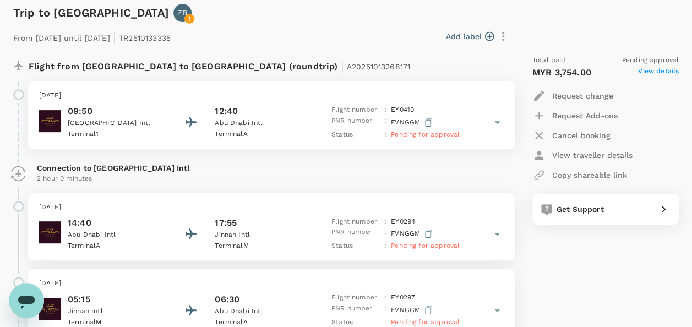
scroll to position [110, 0]
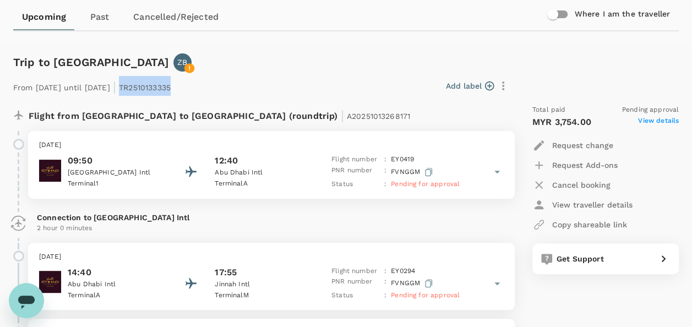
drag, startPoint x: 157, startPoint y: 88, endPoint x: 209, endPoint y: 91, distance: 51.3
click at [171, 91] on p "From [DATE] until [DATE] | TR2510133335" at bounding box center [91, 86] width 157 height 20
copy p "TR2510133335"
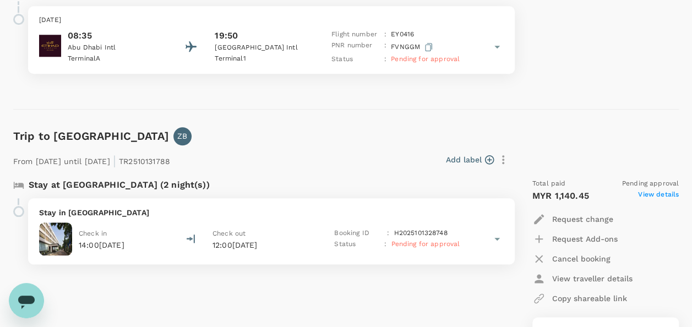
scroll to position [551, 0]
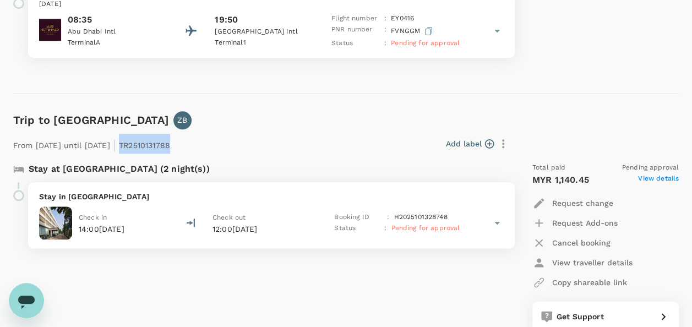
drag, startPoint x: 159, startPoint y: 145, endPoint x: 208, endPoint y: 145, distance: 49.5
click at [170, 145] on p "From [DATE] until [DATE] | TR2510131788" at bounding box center [91, 144] width 157 height 20
copy p "TR2510131788"
